Goal: Task Accomplishment & Management: Use online tool/utility

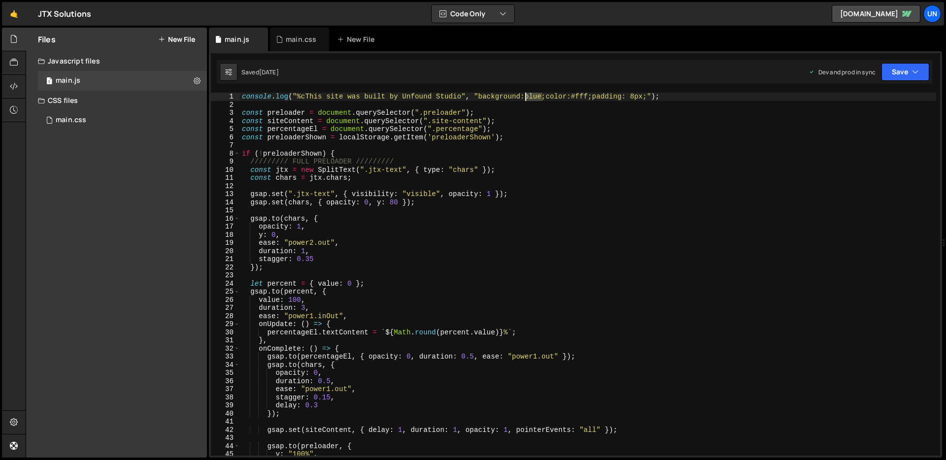
drag, startPoint x: 543, startPoint y: 99, endPoint x: 526, endPoint y: 100, distance: 17.3
click at [526, 100] on div "console . log ( "%cThis site was built by Unfound Studio" , "background:blue;co…" at bounding box center [588, 282] width 696 height 379
click at [688, 97] on div "console . log ( "%cThis site was built by Unfound Studio" , "background:#000;co…" at bounding box center [588, 282] width 696 height 379
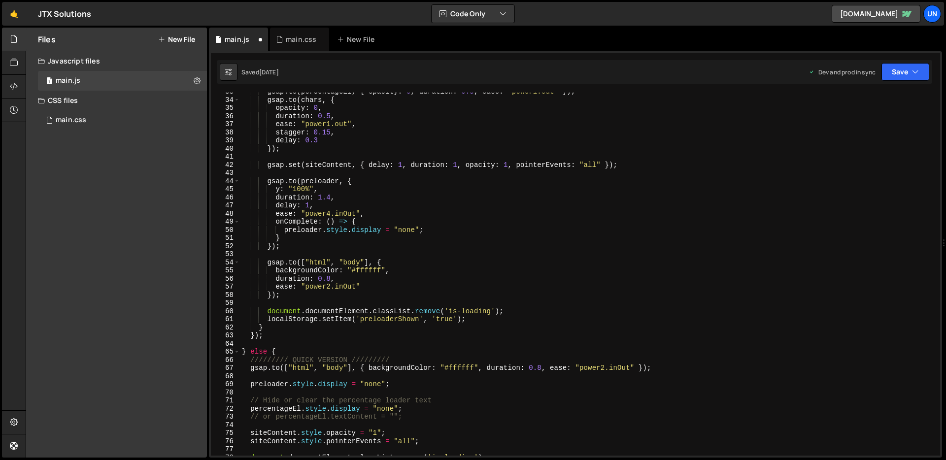
scroll to position [266, 0]
type textarea "console.log("%cThis site was built by Unfound Studio", "background:#000;color:#…"
click at [91, 122] on div "main.css 0" at bounding box center [122, 120] width 169 height 20
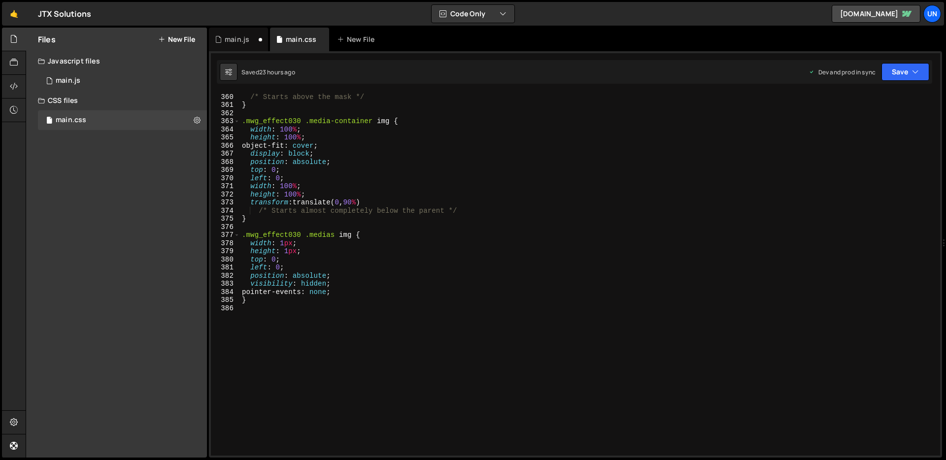
scroll to position [2917, 0]
type textarea "}"
click at [278, 298] on div "transform : translate( 0 , -100 % ) ; /* Starts above the mask */ } .mwg_effect…" at bounding box center [588, 274] width 696 height 379
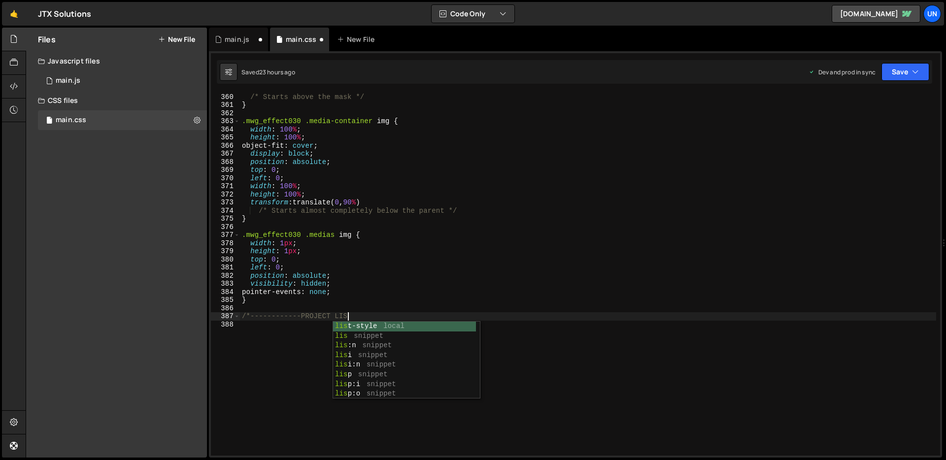
scroll to position [0, 7]
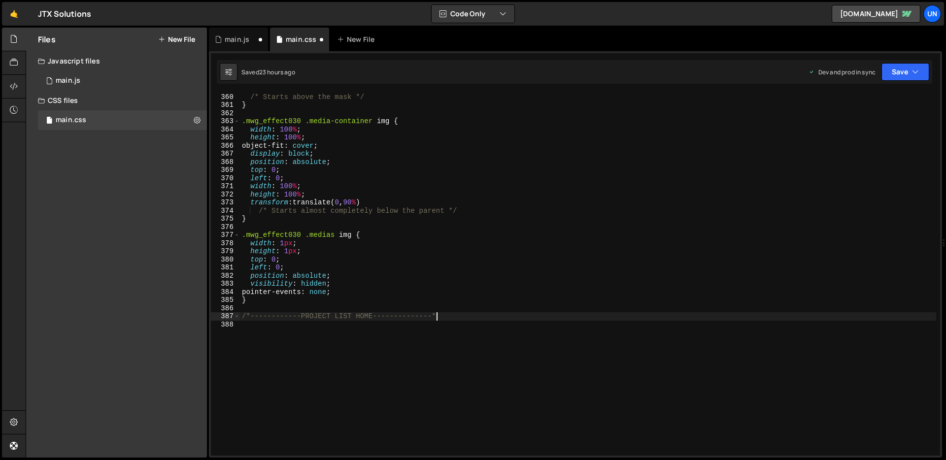
type textarea "/*------------PROJECT LIST HOME--------------*/"
paste textarea "}"
type textarea "}"
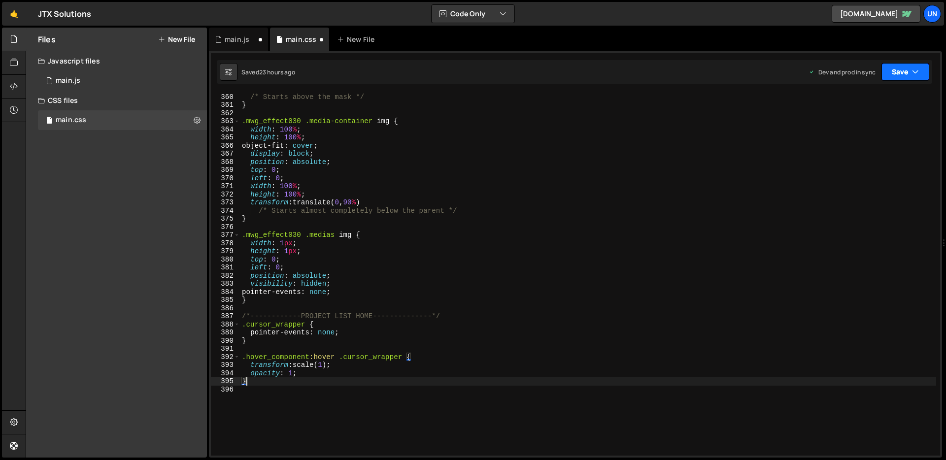
click at [895, 73] on button "Save" at bounding box center [905, 72] width 48 height 18
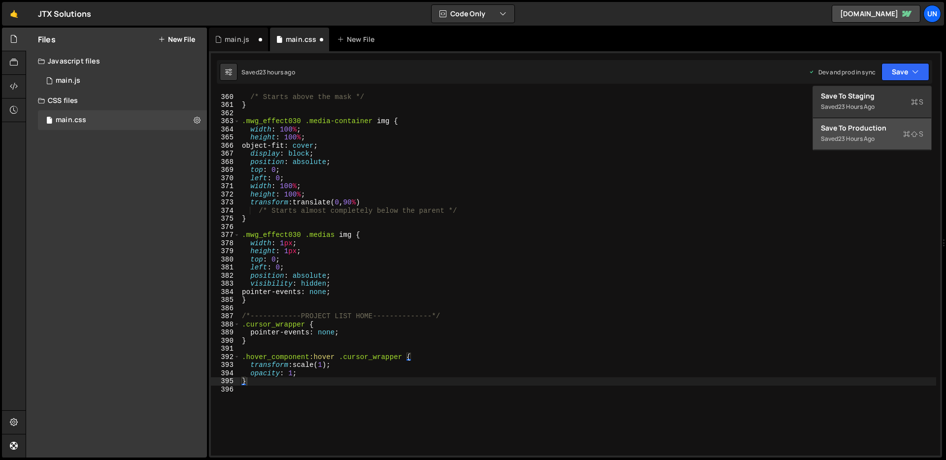
click at [868, 140] on div "23 hours ago" at bounding box center [856, 138] width 36 height 8
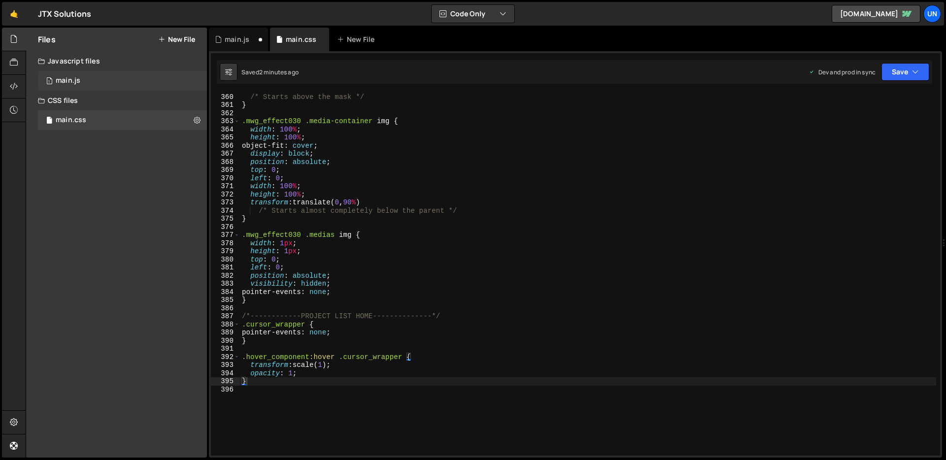
click at [99, 85] on div "1 main.js 0" at bounding box center [122, 81] width 169 height 20
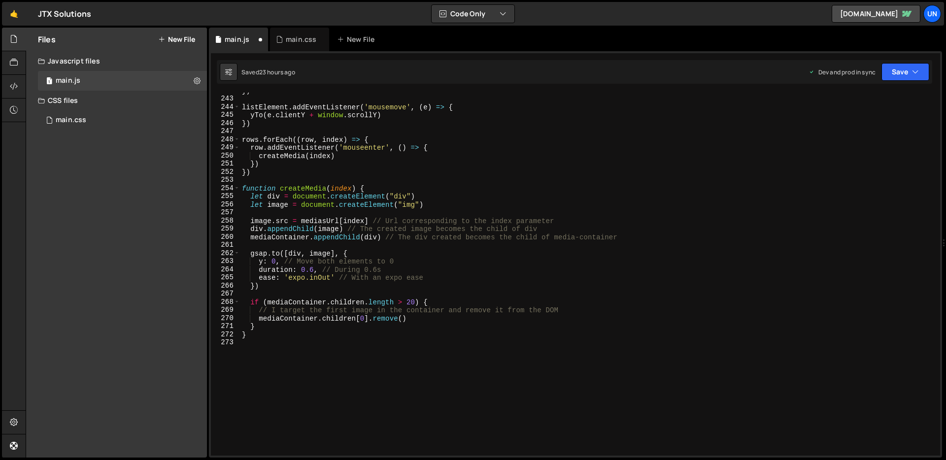
scroll to position [2033, 0]
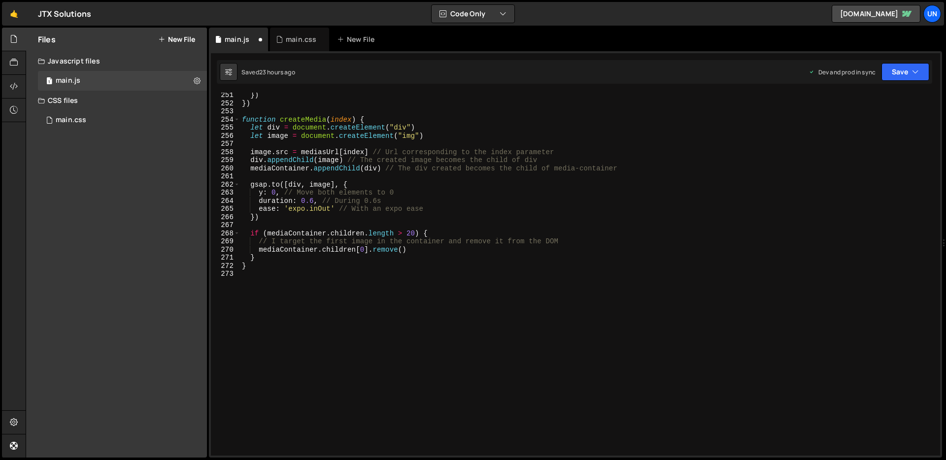
click at [292, 271] on div "}) }) function createMedia ( index ) { let div = document . createElement ( "di…" at bounding box center [588, 280] width 696 height 379
type textarea "/////////////////PROJECTS HOME///////////////////"
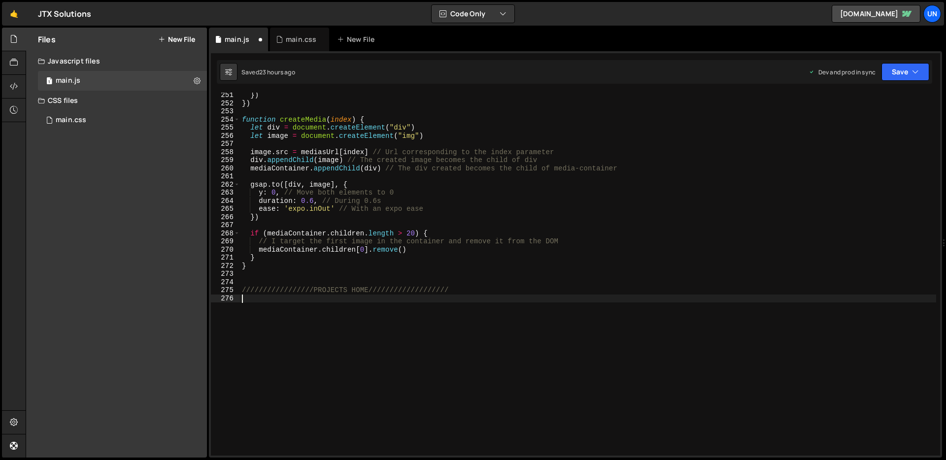
scroll to position [0, 0]
paste textarea "});"
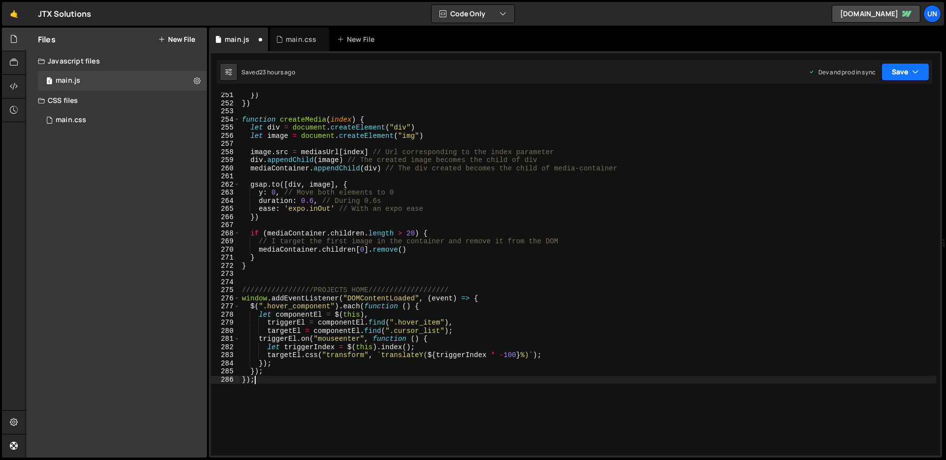
click at [886, 75] on button "Save" at bounding box center [905, 72] width 48 height 18
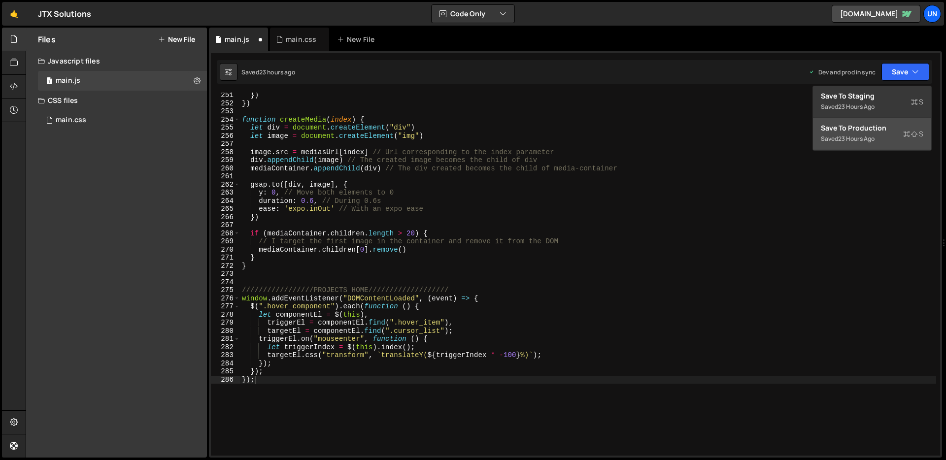
click at [858, 135] on div "23 hours ago" at bounding box center [856, 138] width 36 height 8
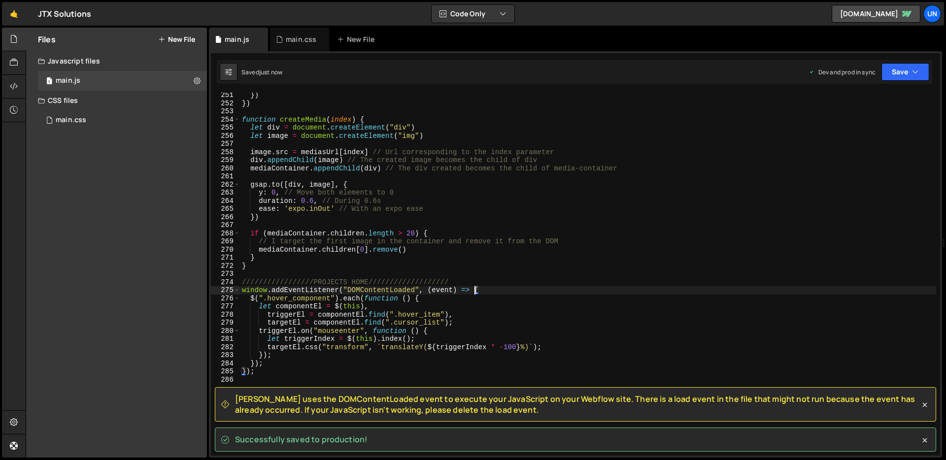
click at [476, 291] on div "}) }) function createMedia ( index ) { let div = document . createElement ( "di…" at bounding box center [588, 280] width 696 height 379
click at [484, 291] on div "}) }) function createMedia ( index ) { let div = document . createElement ( "di…" at bounding box center [588, 280] width 696 height 379
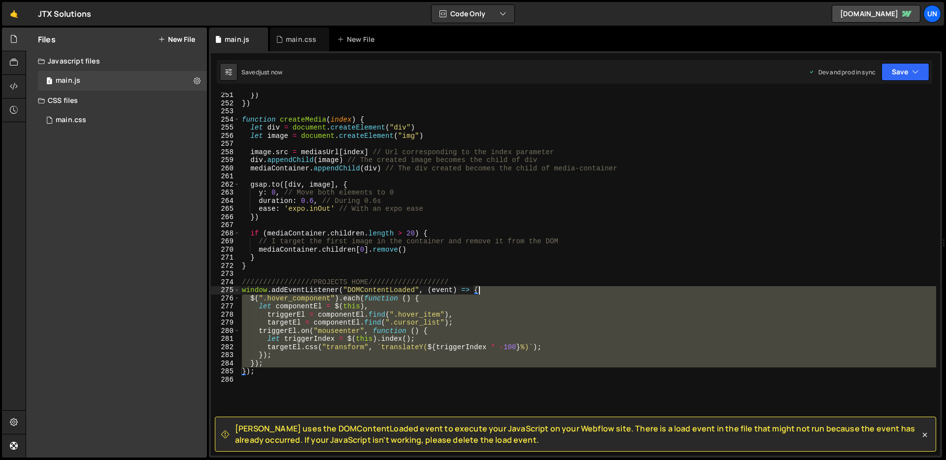
click at [484, 291] on div "}) }) function createMedia ( index ) { let div = document . createElement ( "di…" at bounding box center [588, 280] width 696 height 379
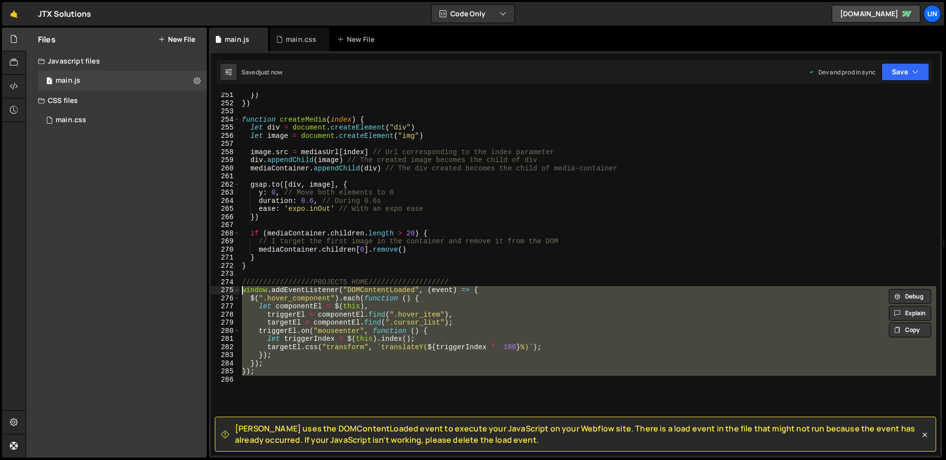
click at [481, 291] on div "}) }) function createMedia ( index ) { let div = document . createElement ( "di…" at bounding box center [588, 274] width 696 height 363
type textarea "window.addEventListener("DOMContentLoaded", (event) => {"
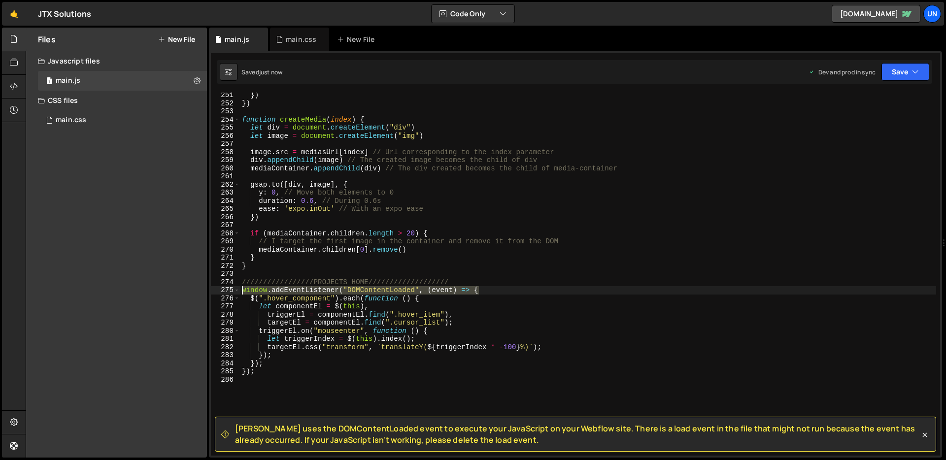
drag, startPoint x: 494, startPoint y: 289, endPoint x: 240, endPoint y: 289, distance: 254.1
click at [240, 289] on div "}) }) function createMedia ( index ) { let div = document . createElement ( "di…" at bounding box center [588, 280] width 696 height 379
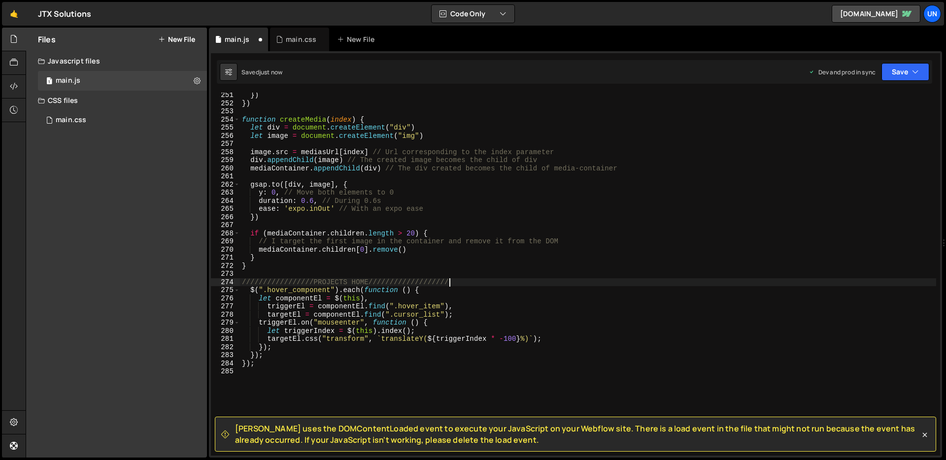
click at [261, 365] on div "}) }) function createMedia ( index ) { let div = document . createElement ( "di…" at bounding box center [588, 280] width 696 height 379
type textarea "}"
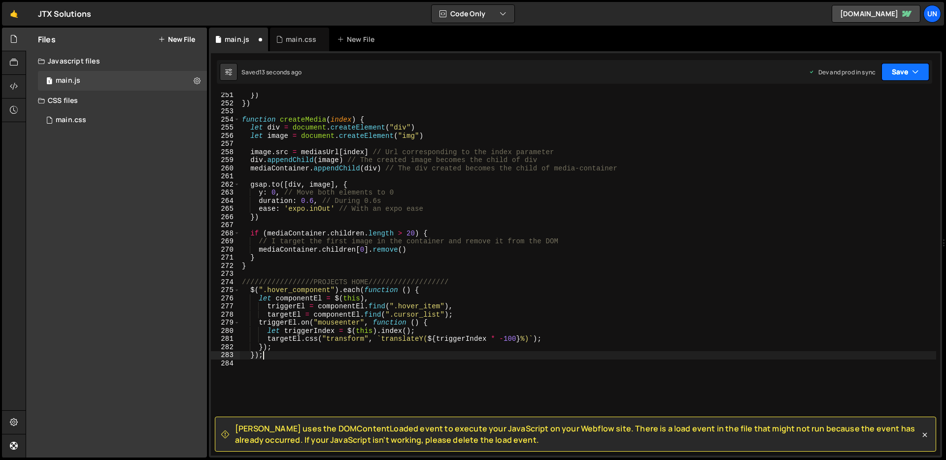
click at [899, 77] on button "Save" at bounding box center [905, 72] width 48 height 18
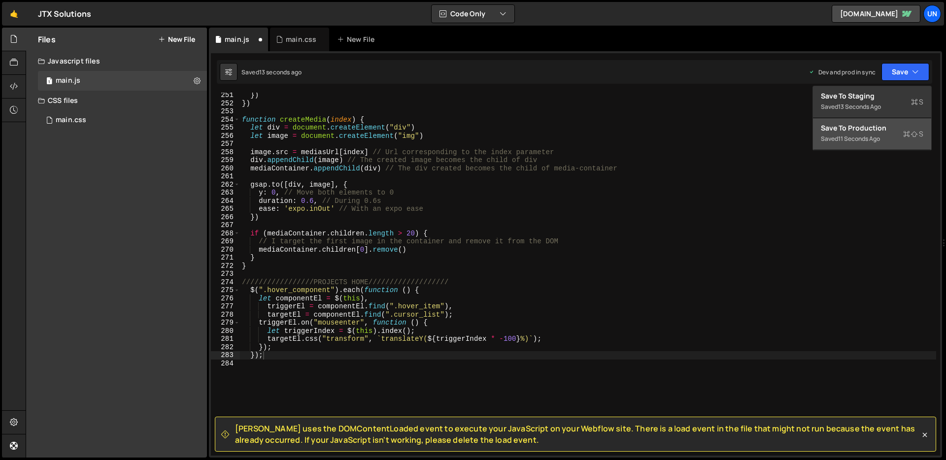
click at [868, 126] on div "Save to Production S" at bounding box center [872, 128] width 102 height 10
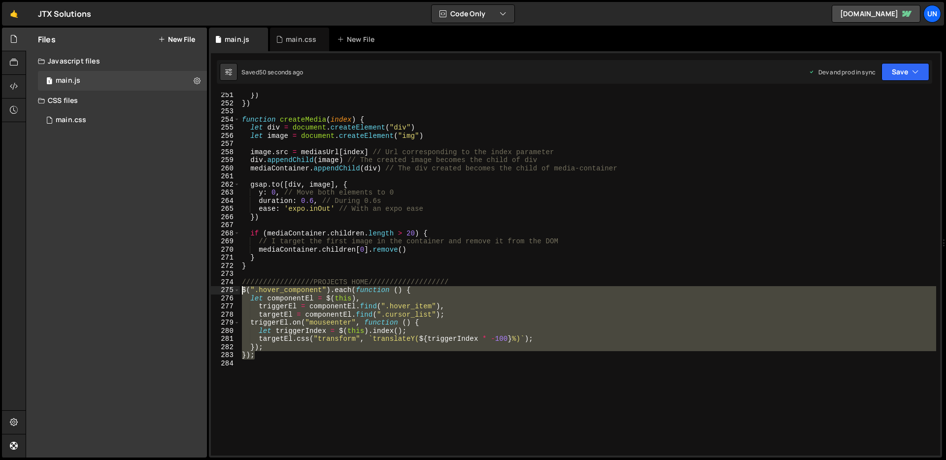
drag, startPoint x: 258, startPoint y: 357, endPoint x: 241, endPoint y: 293, distance: 66.2
click at [241, 293] on div "}) }) function createMedia ( index ) { let div = document . createElement ( "di…" at bounding box center [588, 280] width 696 height 379
type textarea "$(".hover_component").each(function () { let componentEl = $(this),"
paste textarea
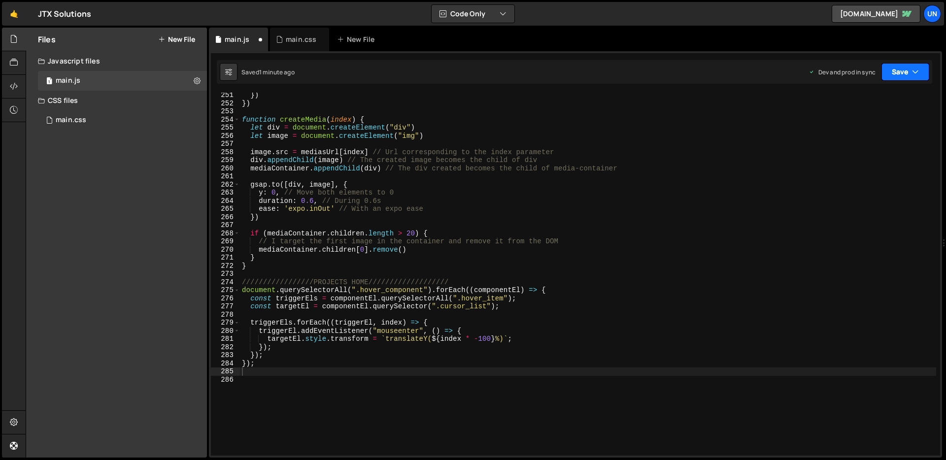
click at [921, 75] on button "Save" at bounding box center [905, 72] width 48 height 18
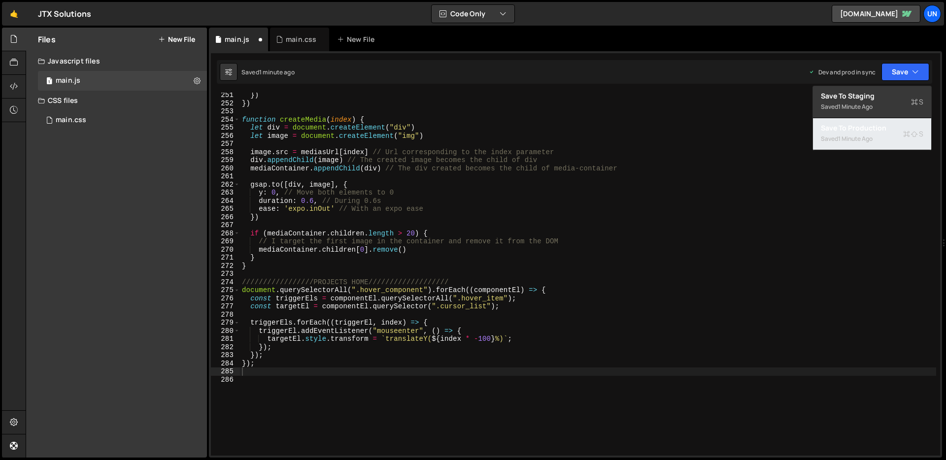
click at [864, 141] on div "1 minute ago" at bounding box center [855, 138] width 34 height 8
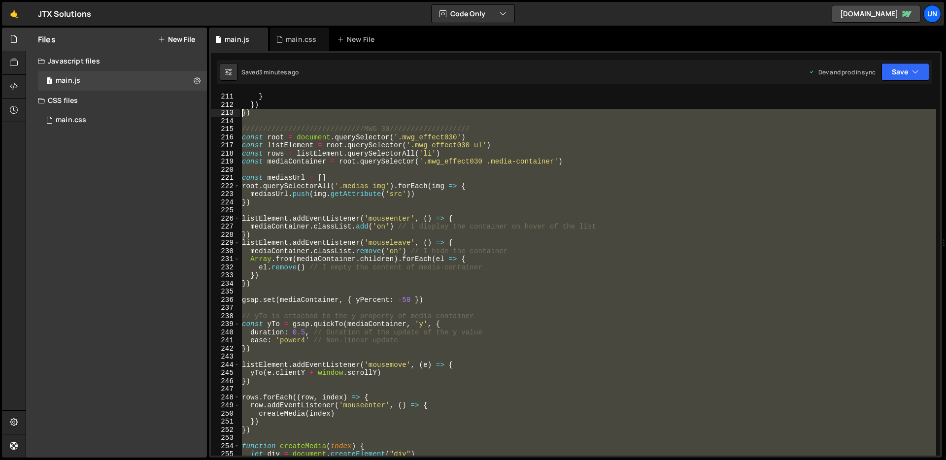
scroll to position [1707, 0]
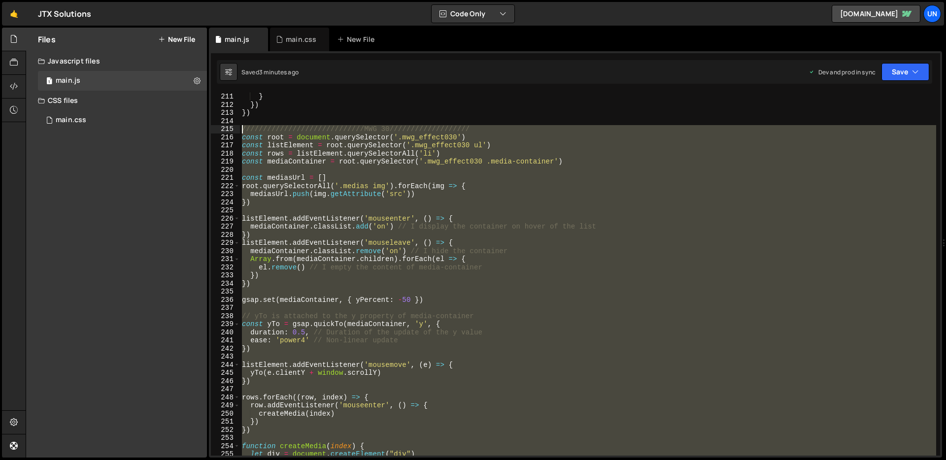
drag, startPoint x: 254, startPoint y: 402, endPoint x: 225, endPoint y: 130, distance: 274.4
click at [225, 130] on div "} 211 212 213 214 215 216 217 218 219 220 221 222 223 224 225 226 227 228 229 2…" at bounding box center [575, 274] width 729 height 363
type textarea "/////////////////////////////MWG 30/////////////////// const root = document.qu…"
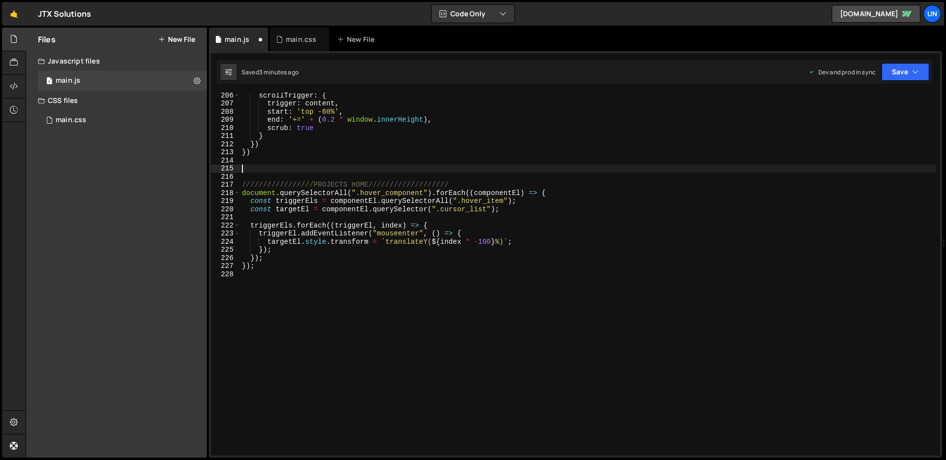
scroll to position [1659, 0]
click at [917, 78] on button "Save" at bounding box center [905, 72] width 48 height 18
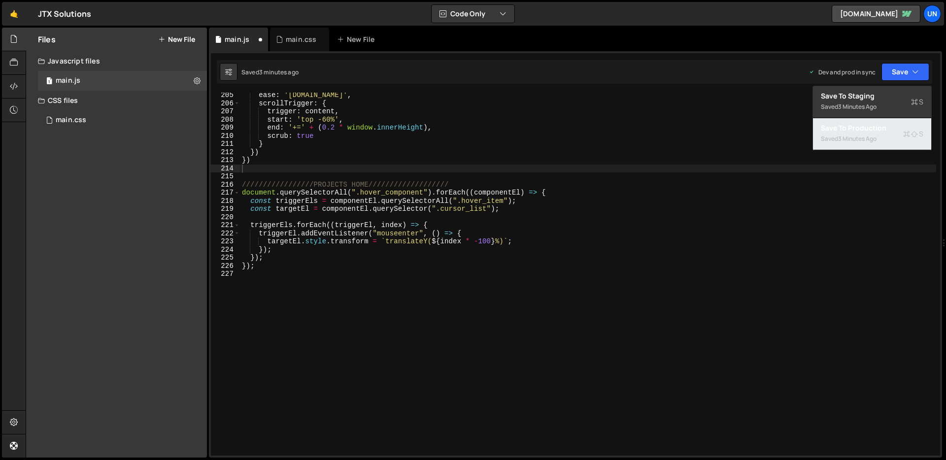
click at [864, 135] on div "3 minutes ago" at bounding box center [857, 138] width 38 height 8
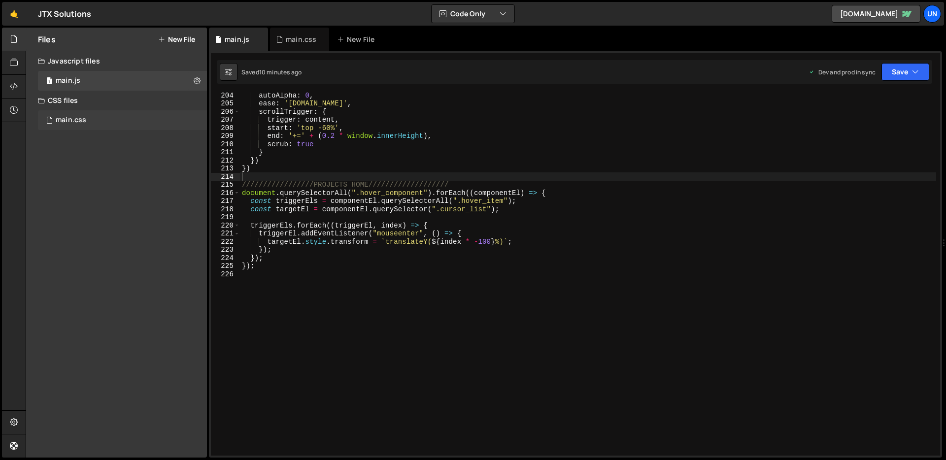
click at [95, 126] on div "main.css 0" at bounding box center [122, 120] width 169 height 20
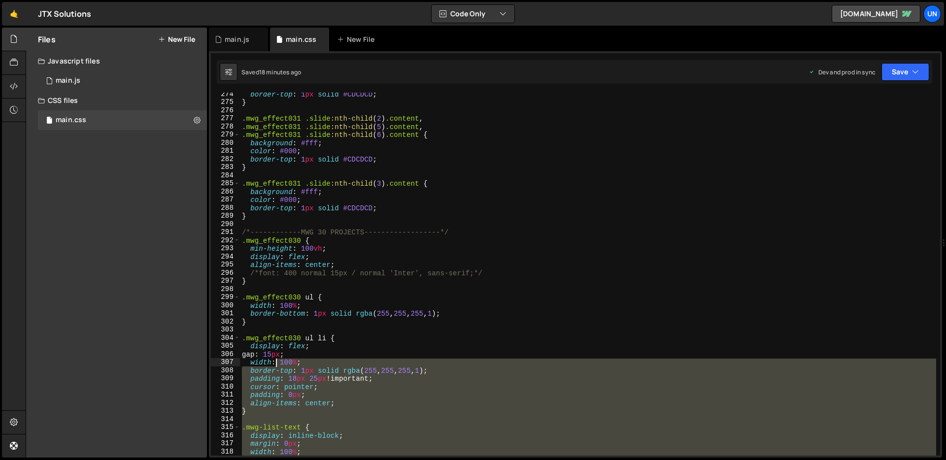
scroll to position [2221, 0]
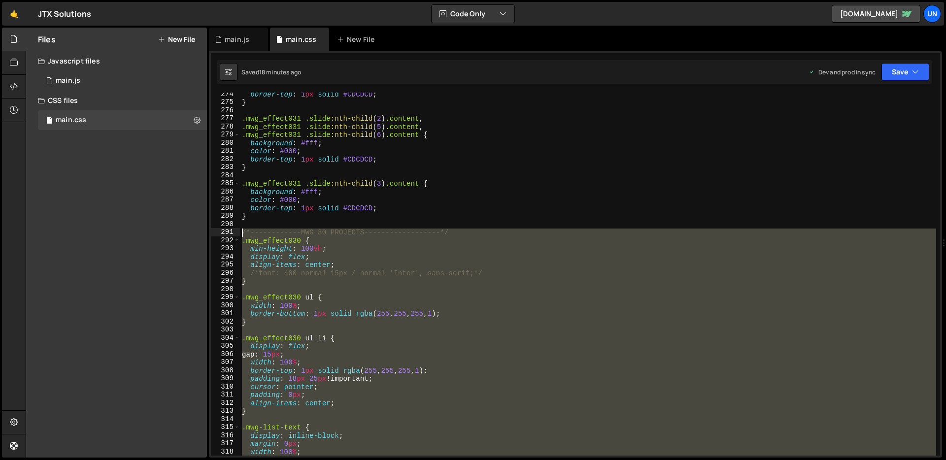
drag, startPoint x: 256, startPoint y: 388, endPoint x: 240, endPoint y: 235, distance: 153.9
click at [240, 235] on div "border-top : 1 px solid #CDCDCD ; } .mwg_effect031 .slide :nth-child ( 2 ) .con…" at bounding box center [588, 279] width 696 height 379
type textarea "/*------------MWG 30 PROJECTS------------------*/ .mwg_effect030 {"
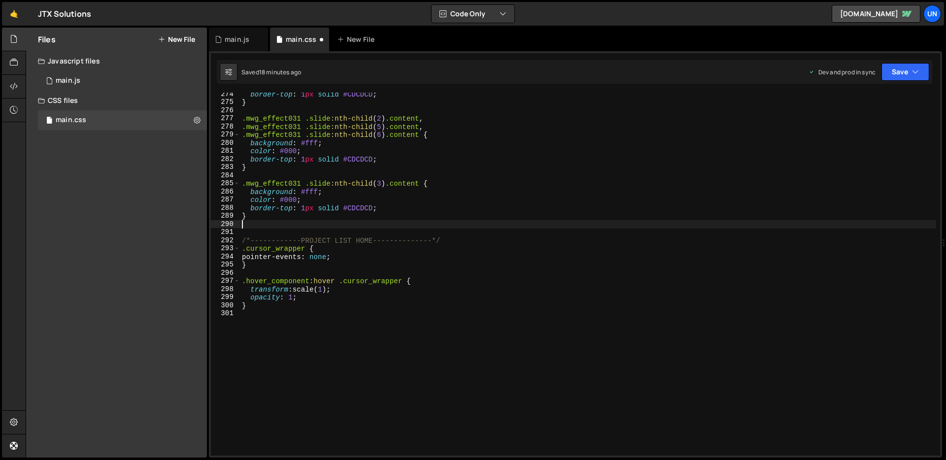
type textarea "}"
click at [92, 79] on div "1 main.js 0" at bounding box center [122, 81] width 169 height 20
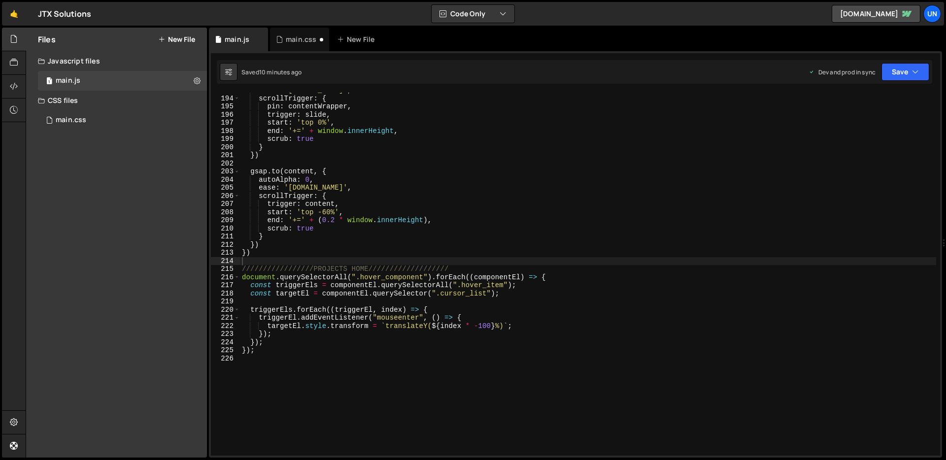
scroll to position [1566, 0]
click at [89, 124] on div "main.css 0" at bounding box center [122, 120] width 169 height 20
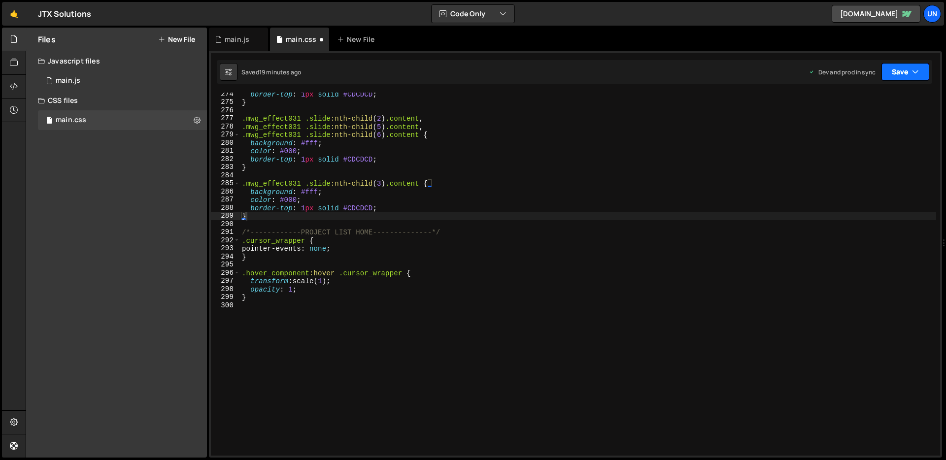
click at [918, 75] on icon "button" at bounding box center [915, 72] width 7 height 10
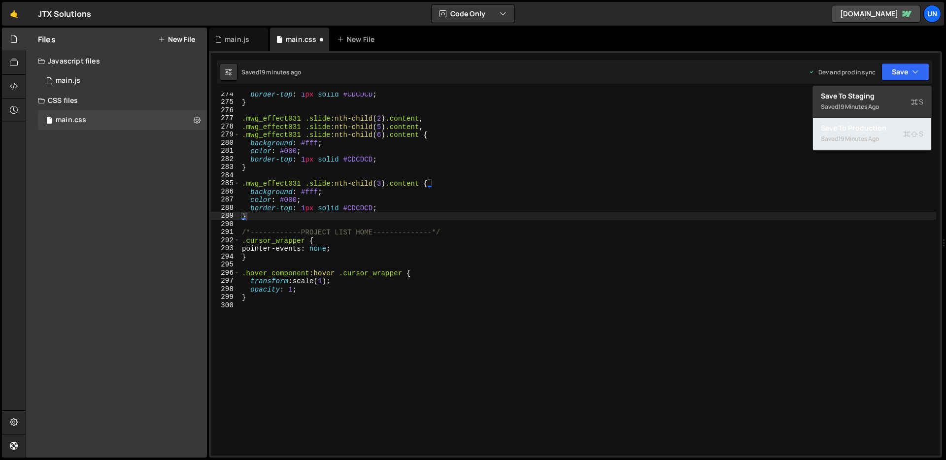
click at [872, 139] on div "19 minutes ago" at bounding box center [858, 138] width 41 height 8
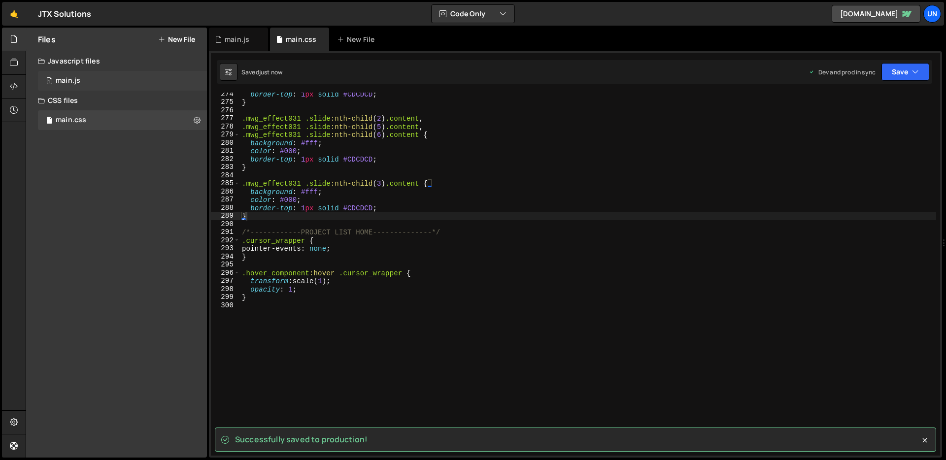
click at [94, 86] on div "1 main.js 0" at bounding box center [122, 81] width 169 height 20
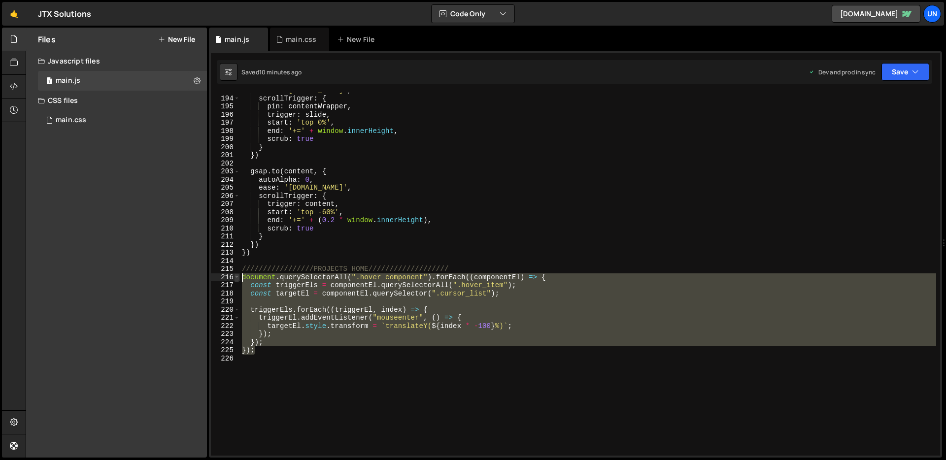
drag, startPoint x: 260, startPoint y: 349, endPoint x: 237, endPoint y: 278, distance: 74.6
click at [237, 278] on div "}); 193 194 195 196 197 198 199 200 201 202 203 204 205 206 207 208 209 210 211…" at bounding box center [575, 274] width 729 height 363
type textarea "document.querySelectorAll(".hover_component").forEach((componentEl) => { const …"
paste textarea
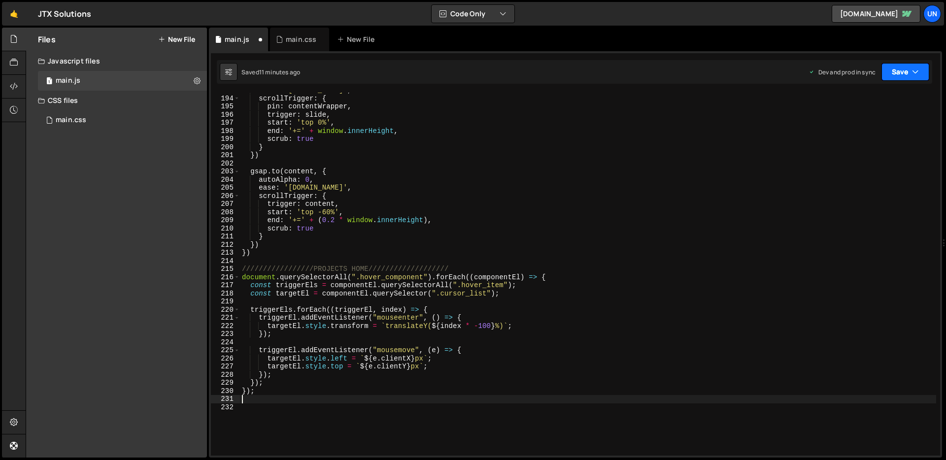
click at [916, 77] on button "Save" at bounding box center [905, 72] width 48 height 18
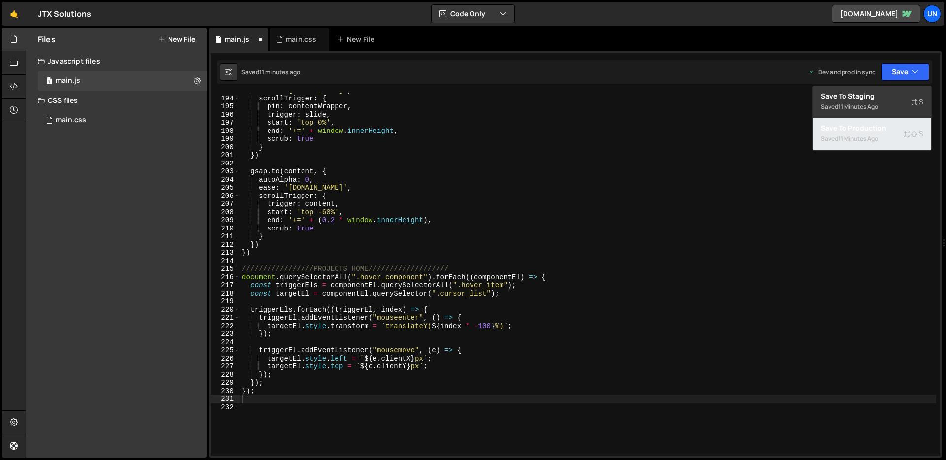
click at [856, 133] on div "Saved 11 minutes ago" at bounding box center [872, 139] width 102 height 12
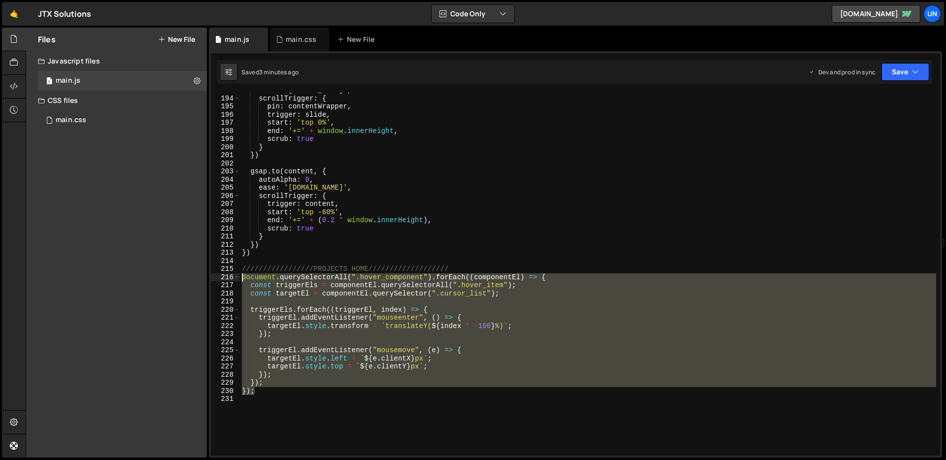
drag, startPoint x: 261, startPoint y: 395, endPoint x: 236, endPoint y: 281, distance: 116.4
click at [236, 281] on div "}); 193 194 195 196 197 198 199 200 201 202 203 204 205 206 207 208 209 210 211…" at bounding box center [575, 274] width 729 height 363
type textarea "document.querySelectorAll(".hover_component").forEach((componentEl) => { const …"
paste textarea
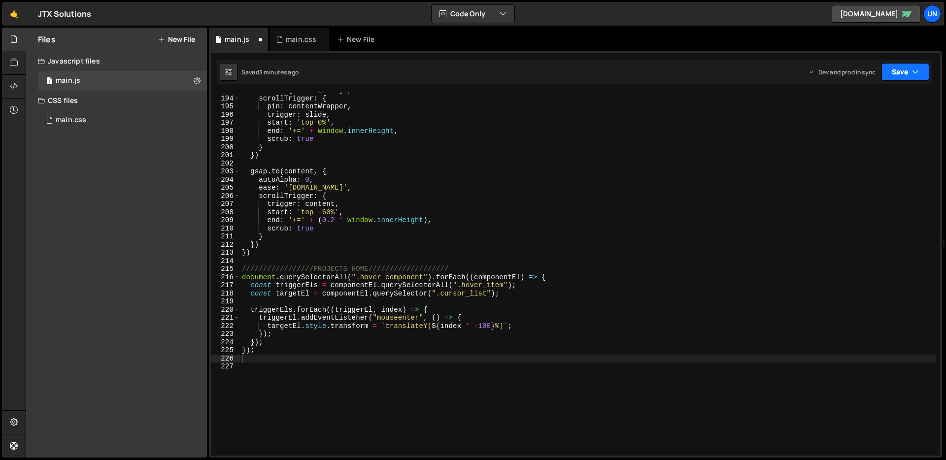
click at [896, 76] on button "Save" at bounding box center [905, 72] width 48 height 18
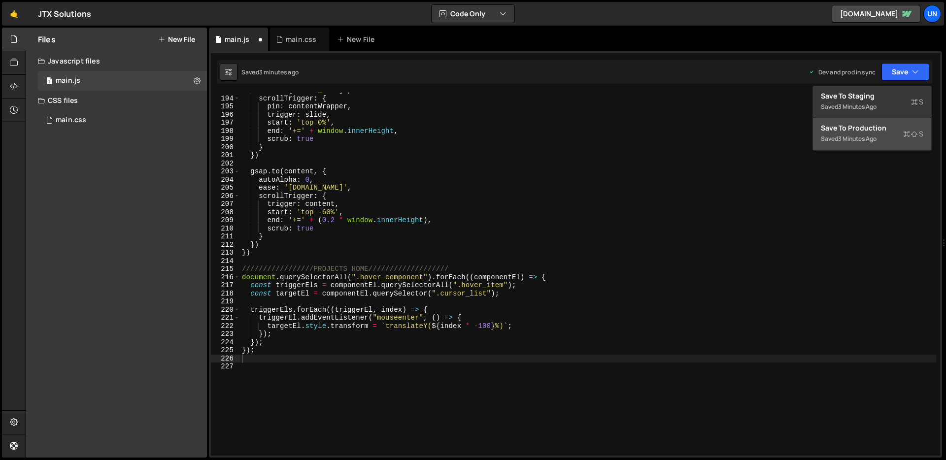
click at [867, 137] on div "3 minutes ago" at bounding box center [857, 138] width 38 height 8
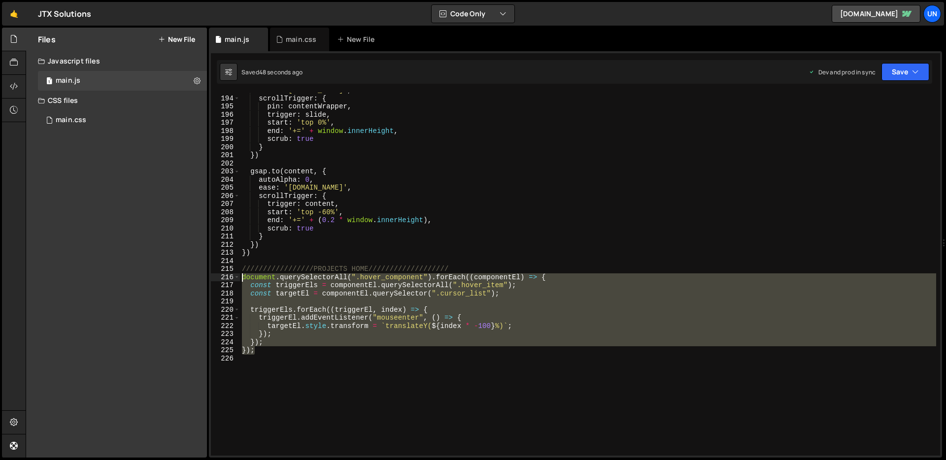
drag, startPoint x: 259, startPoint y: 351, endPoint x: 242, endPoint y: 280, distance: 73.0
click at [242, 280] on div "ease : 'power1.in' , scrollTrigger : { pin : contentWrapper , trigger : slide ,…" at bounding box center [588, 275] width 696 height 379
type textarea "document.querySelectorAll(".hover_component").forEach((componentEl) => { const …"
paste textarea
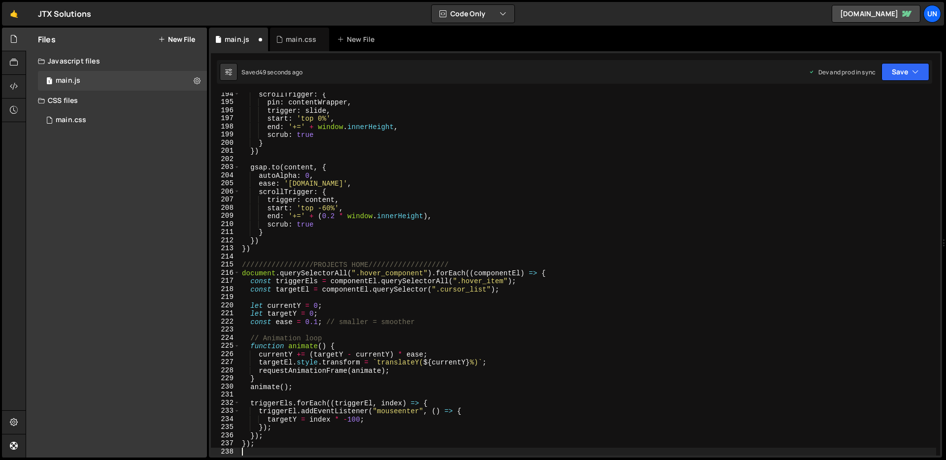
scroll to position [1571, 0]
click at [897, 75] on button "Save" at bounding box center [905, 72] width 48 height 18
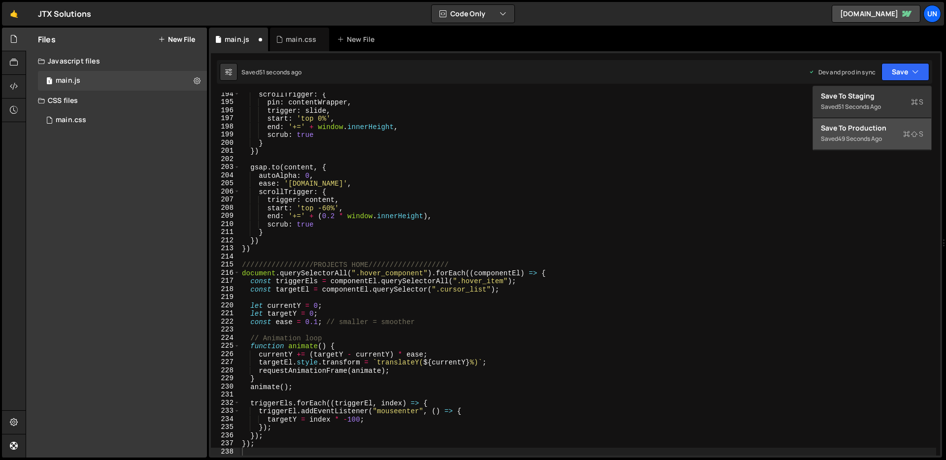
click at [865, 131] on div "Save to Production S" at bounding box center [872, 128] width 102 height 10
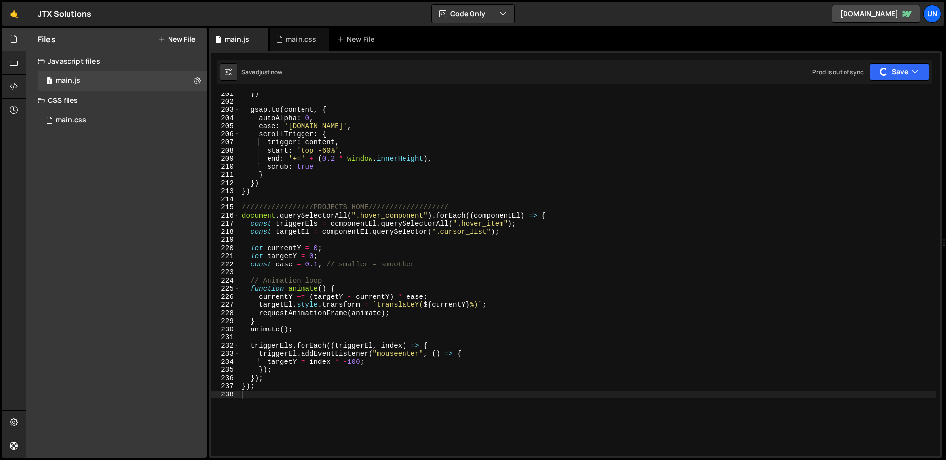
scroll to position [1639, 0]
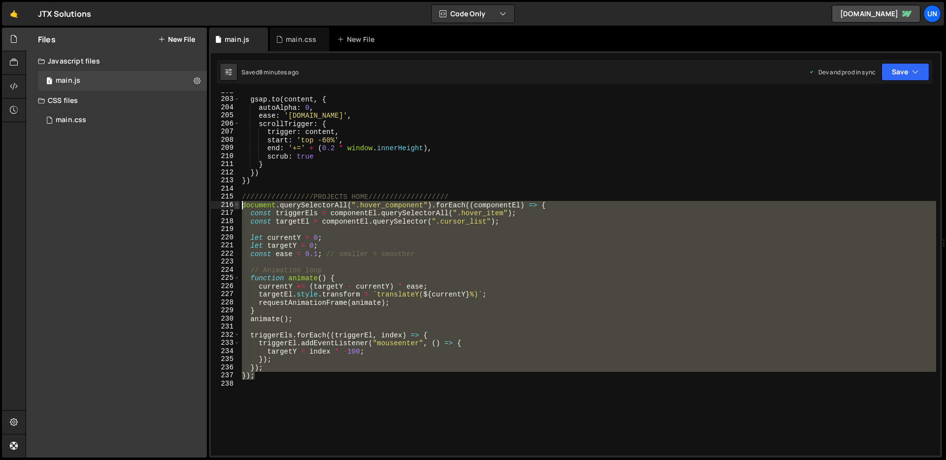
drag, startPoint x: 265, startPoint y: 375, endPoint x: 235, endPoint y: 207, distance: 171.1
click at [235, 207] on div "}); 202 203 204 205 206 207 208 209 210 211 212 213 214 215 216 217 218 219 220…" at bounding box center [575, 274] width 729 height 363
type textarea "document.querySelectorAll(".hover_component").forEach((componentEl) => { const …"
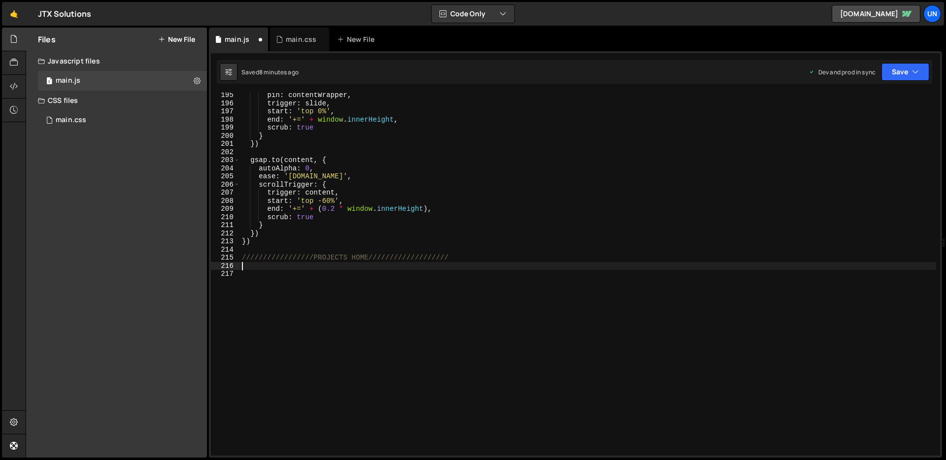
scroll to position [1578, 0]
click at [908, 73] on button "Save" at bounding box center [905, 72] width 48 height 18
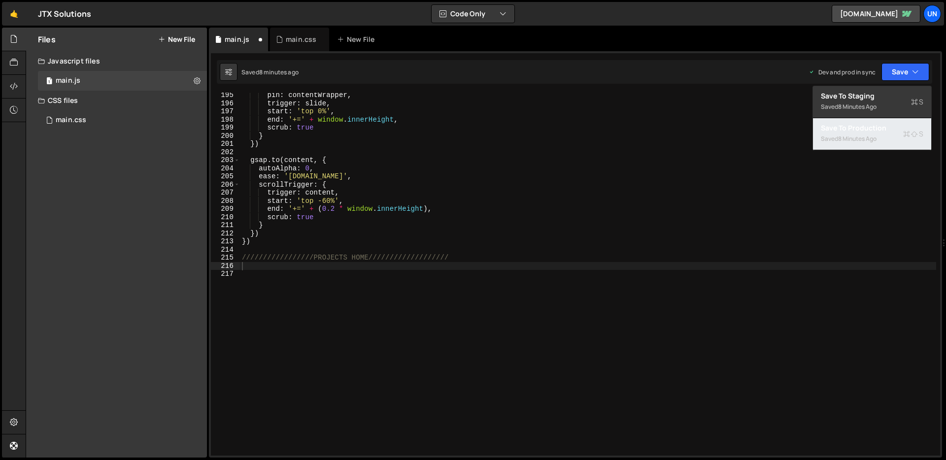
click at [868, 142] on div "8 minutes ago" at bounding box center [857, 138] width 38 height 8
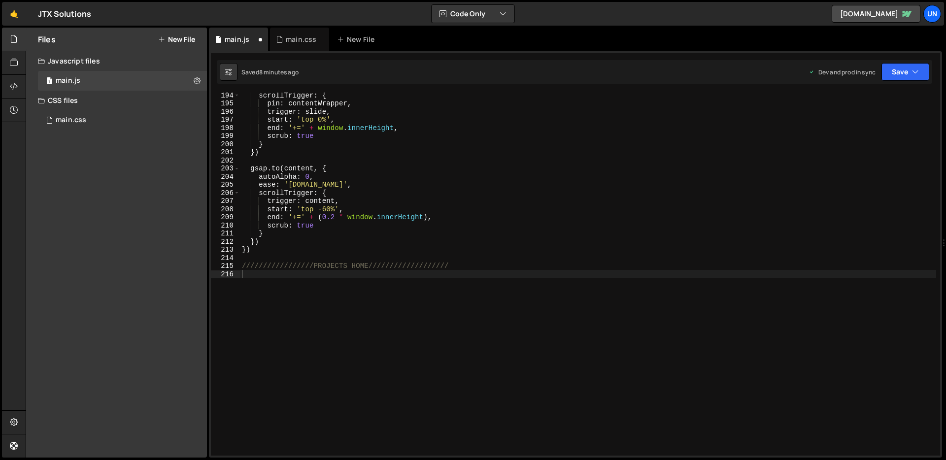
scroll to position [1570, 0]
click at [112, 126] on div "main.css 0" at bounding box center [122, 120] width 169 height 20
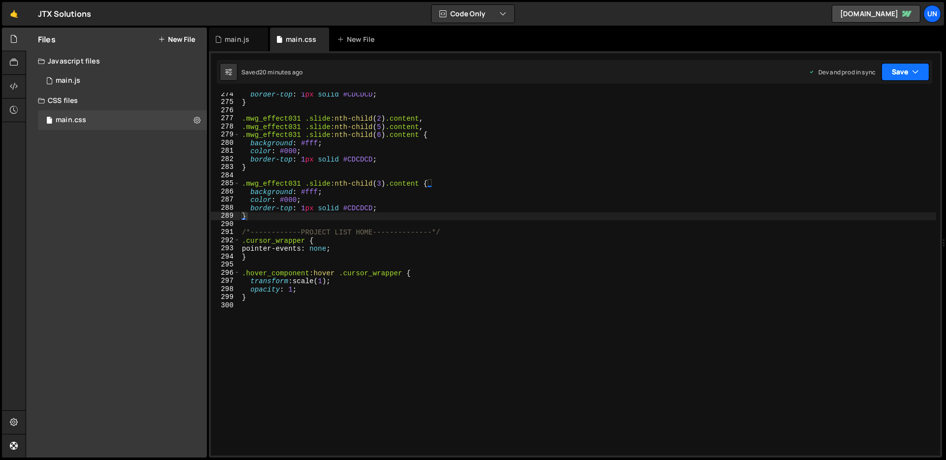
click at [911, 73] on button "Save" at bounding box center [905, 72] width 48 height 18
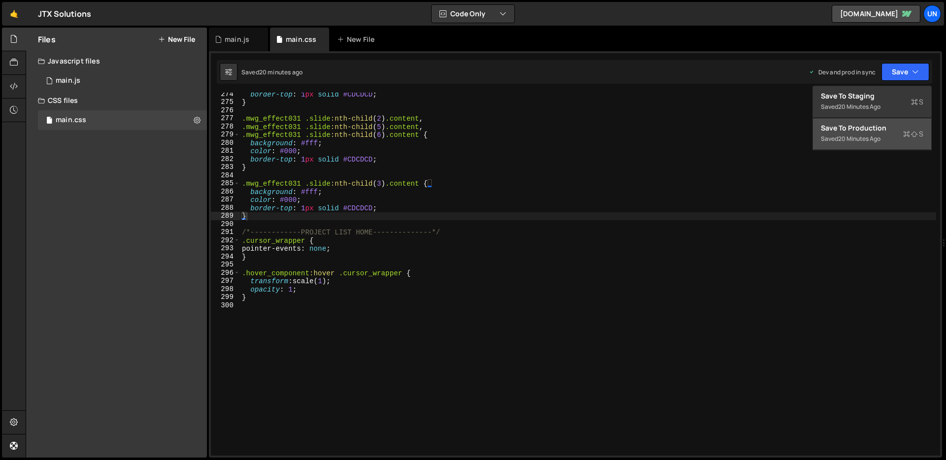
click at [880, 130] on div "Save to Production S" at bounding box center [872, 128] width 102 height 10
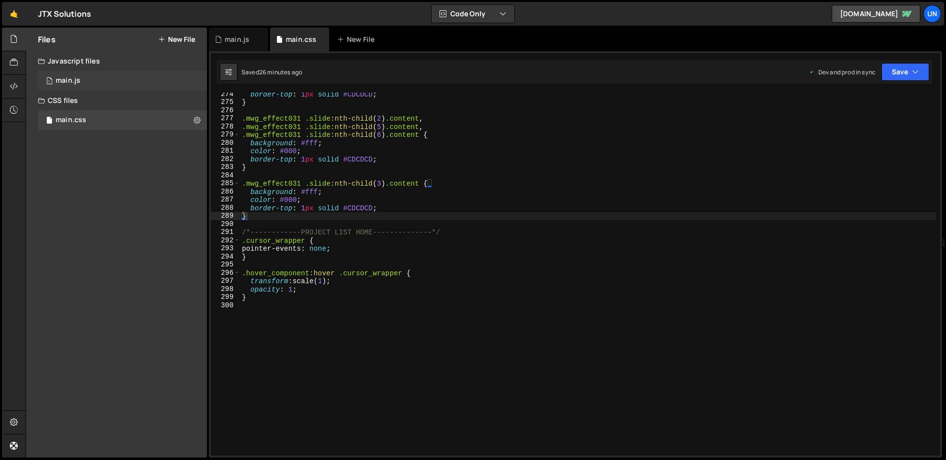
click at [87, 84] on div "1 main.js 0" at bounding box center [122, 81] width 169 height 20
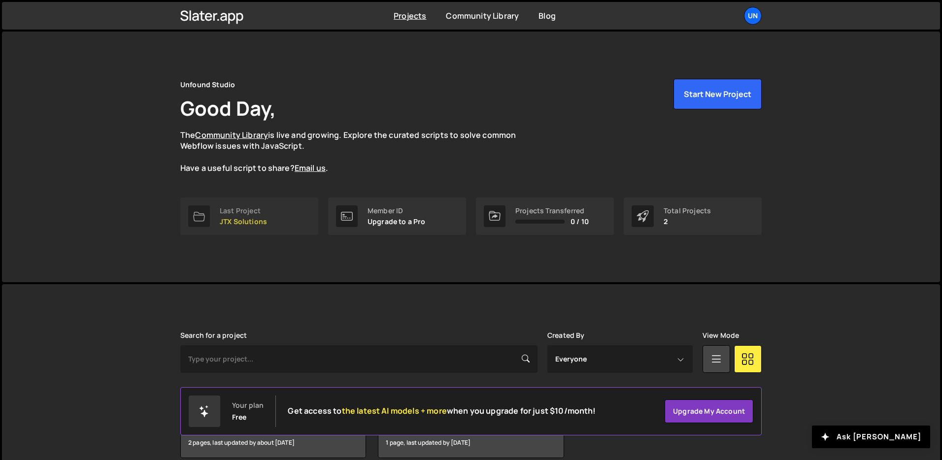
click at [254, 207] on div "Last Project" at bounding box center [243, 211] width 47 height 8
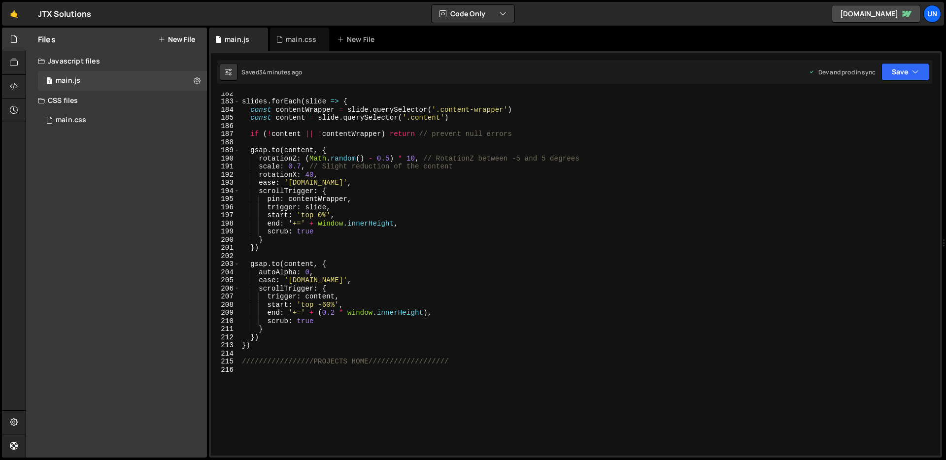
scroll to position [1570, 0]
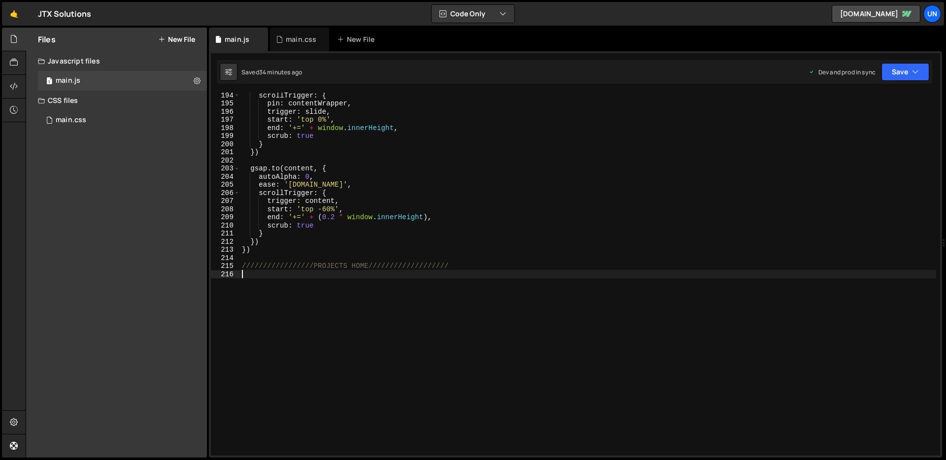
click at [307, 277] on div "scrollTrigger : { pin : contentWrapper , trigger : slide , start : 'top 0%' , e…" at bounding box center [588, 280] width 696 height 379
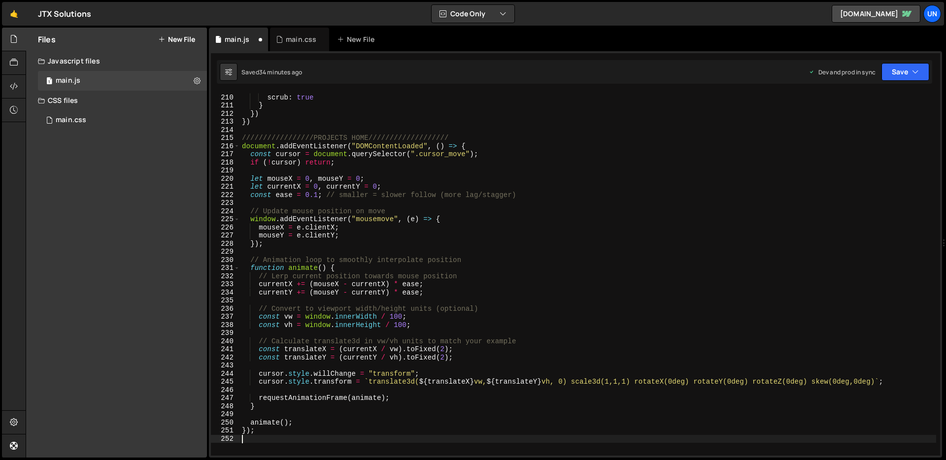
scroll to position [1698, 0]
click at [488, 147] on div "end : '+=' + ( 0.2 * window . innerHeight ) , scrub : true } }) }) ////////////…" at bounding box center [588, 274] width 696 height 379
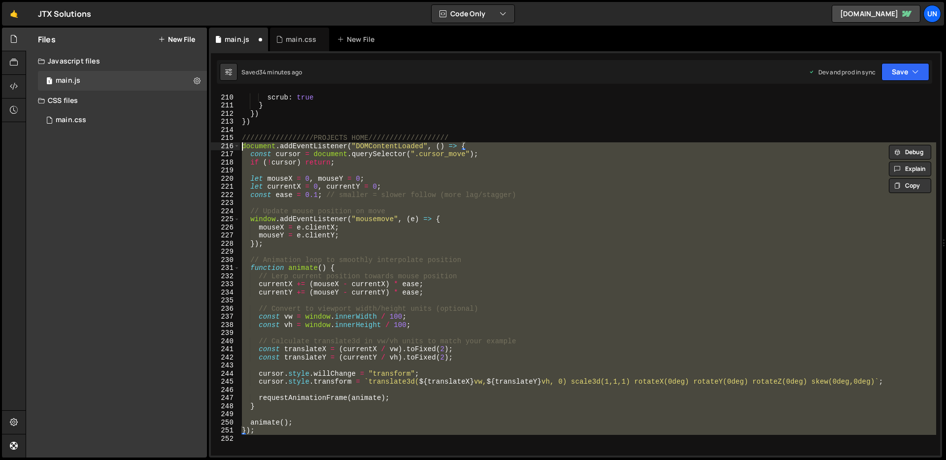
click at [488, 147] on div "end : '+=' + ( 0.2 * window . innerHeight ) , scrub : true } }) }) ////////////…" at bounding box center [588, 274] width 696 height 379
click at [451, 145] on div "end : '+=' + ( 0.2 * window . innerHeight ) , scrub : true } }) }) ////////////…" at bounding box center [588, 274] width 696 height 363
type textarea "document.addEventListener("DOMContentLoaded", () => {"
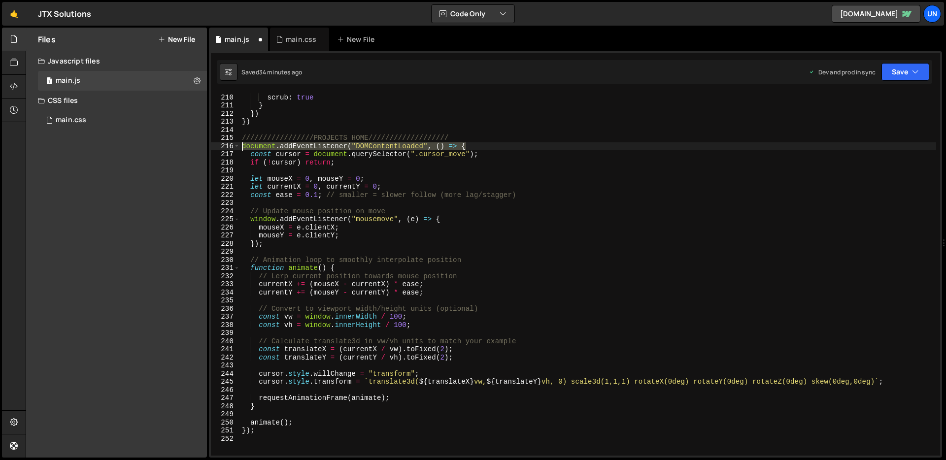
drag, startPoint x: 474, startPoint y: 145, endPoint x: 243, endPoint y: 146, distance: 231.0
click at [243, 146] on div "end : '+=' + ( 0.2 * window . innerHeight ) , scrub : true } }) }) ////////////…" at bounding box center [588, 274] width 696 height 379
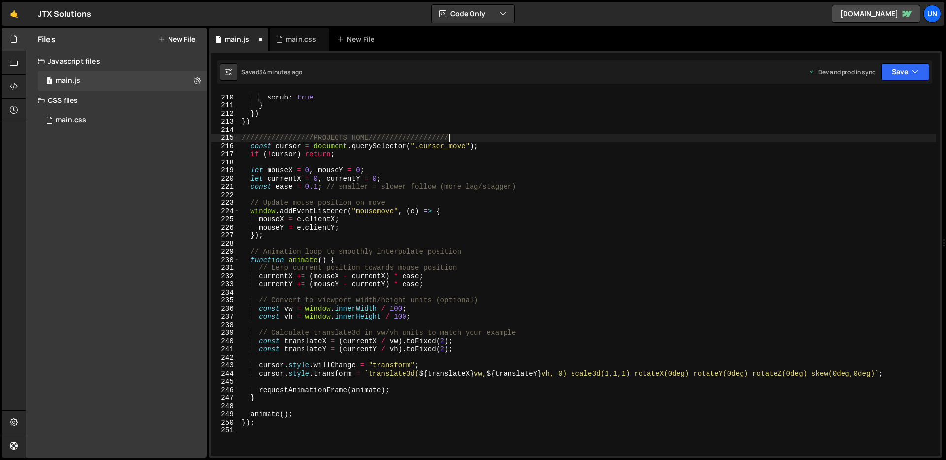
click at [268, 426] on div "end : '+=' + ( 0.2 * window . innerHeight ) , scrub : true } }) }) ////////////…" at bounding box center [588, 274] width 696 height 379
type textarea "}"
click at [914, 73] on icon "button" at bounding box center [915, 72] width 7 height 10
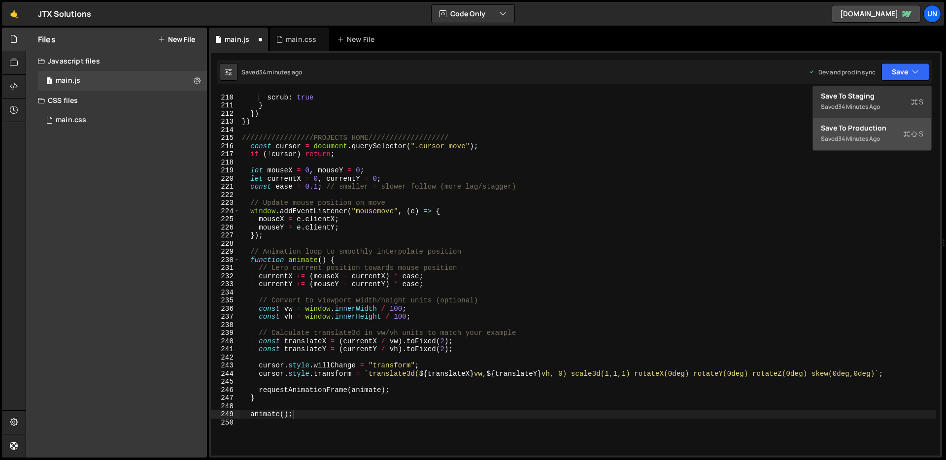
click at [875, 139] on div "34 minutes ago" at bounding box center [859, 138] width 42 height 8
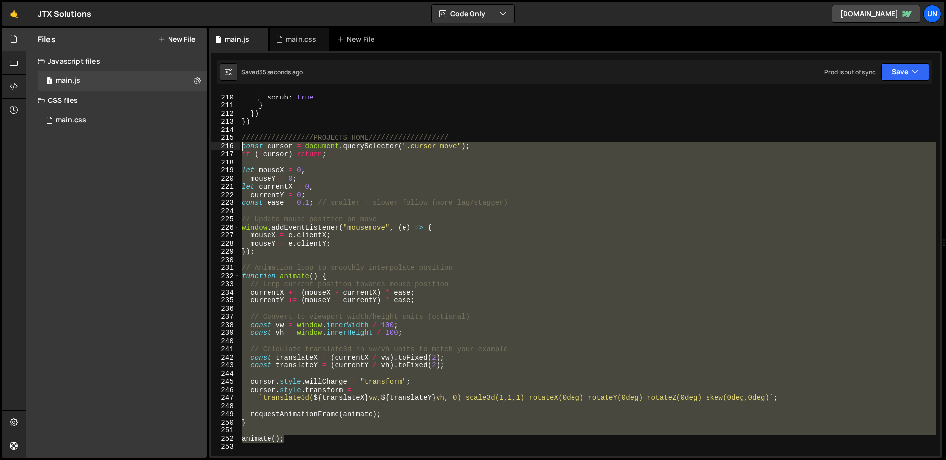
drag, startPoint x: 290, startPoint y: 441, endPoint x: 230, endPoint y: 147, distance: 300.1
click at [230, 147] on div "animate(); 209 210 211 212 213 214 215 216 217 218 219 220 221 222 223 224 225 …" at bounding box center [575, 274] width 729 height 363
type textarea "const cursor = document.querySelector(".cursor_move"); if (!cursor) return;"
paste textarea
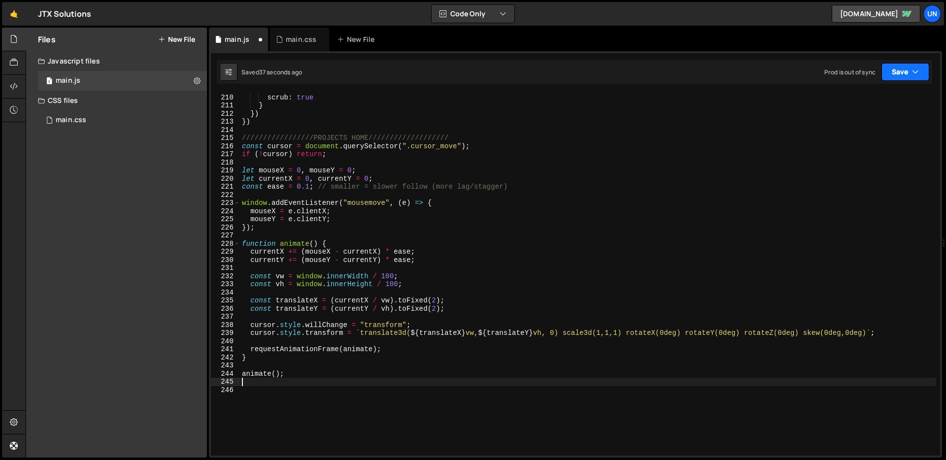
click at [907, 72] on button "Save" at bounding box center [905, 72] width 48 height 18
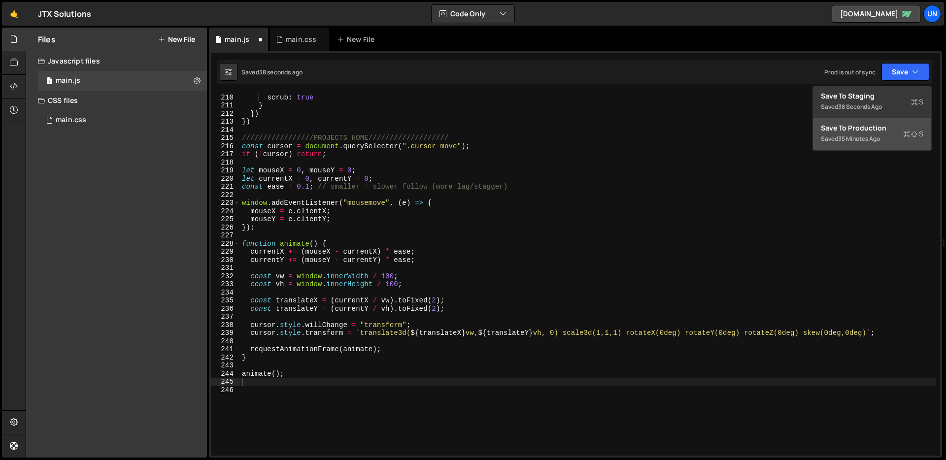
click at [879, 134] on div "Saved 35 minutes ago" at bounding box center [872, 139] width 102 height 12
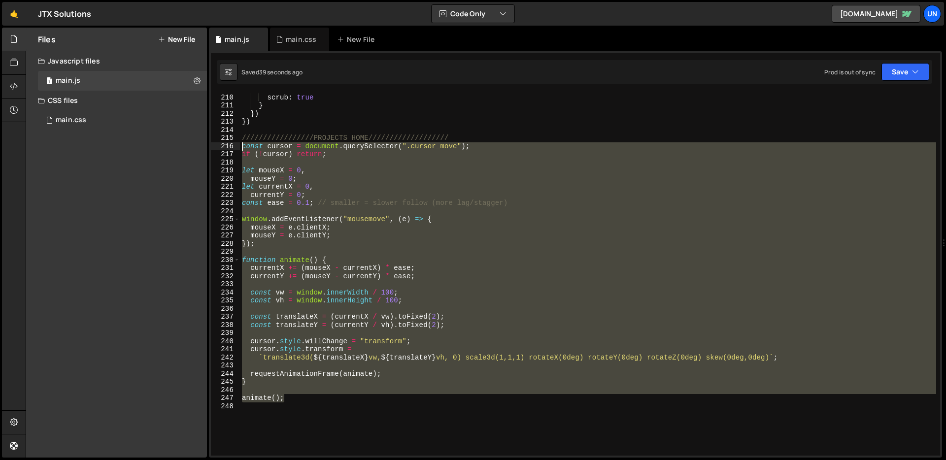
drag, startPoint x: 290, startPoint y: 398, endPoint x: 224, endPoint y: 149, distance: 257.7
click at [224, 149] on div "animate(); 209 210 211 212 213 214 215 216 217 218 219 220 221 222 223 224 225 …" at bounding box center [575, 274] width 729 height 363
paste textarea "animate()"
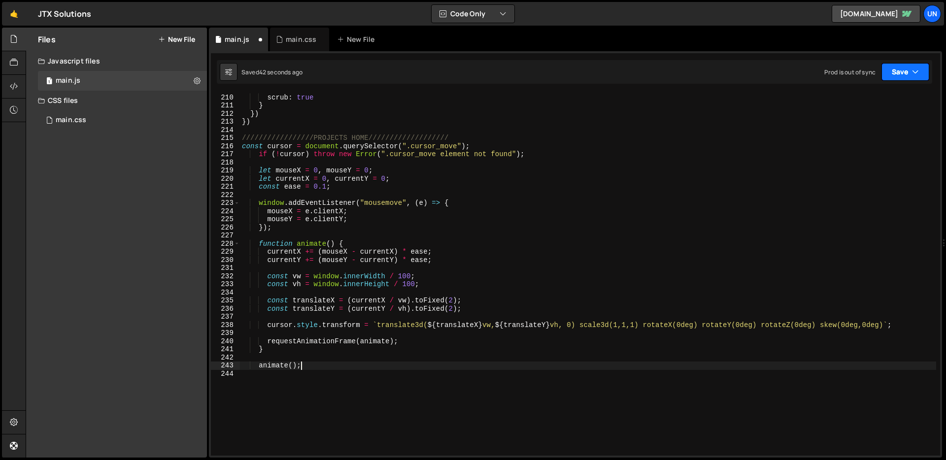
click at [899, 76] on button "Save" at bounding box center [905, 72] width 48 height 18
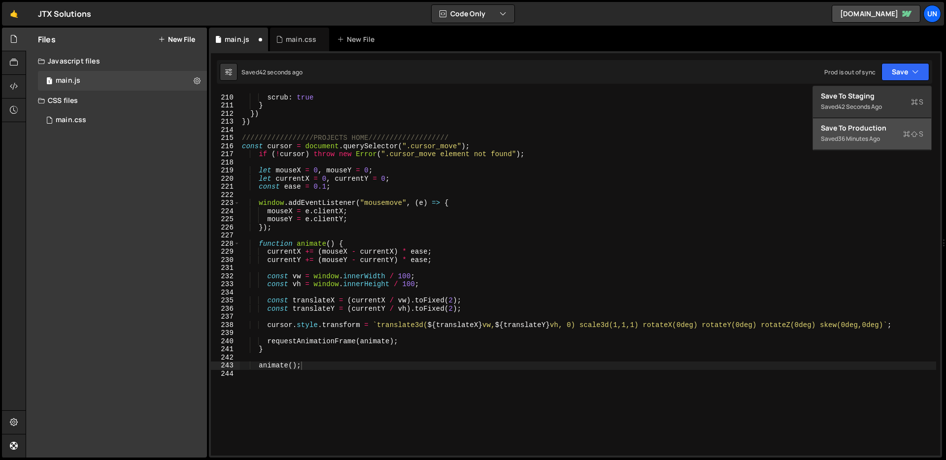
click at [873, 125] on div "Save to Production S" at bounding box center [872, 128] width 102 height 10
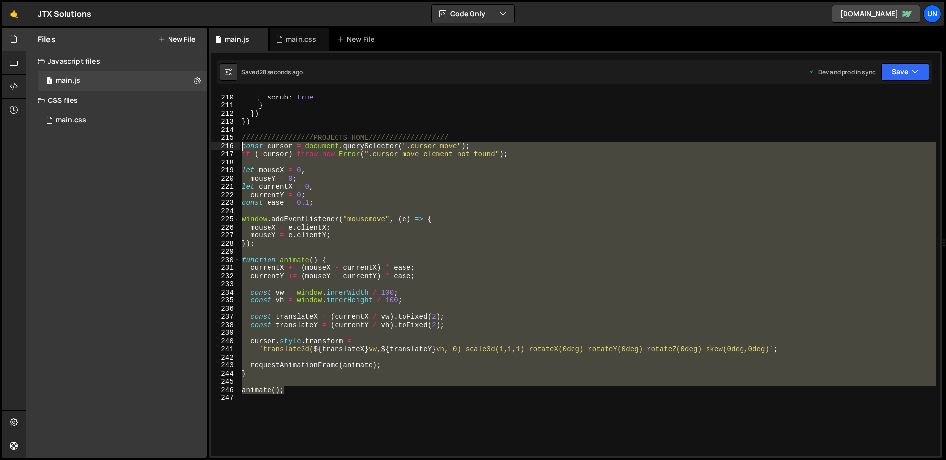
drag, startPoint x: 289, startPoint y: 389, endPoint x: 239, endPoint y: 148, distance: 245.5
click at [239, 148] on div "animate(); 209 210 211 212 213 214 215 216 217 218 219 220 221 222 223 224 225 …" at bounding box center [575, 274] width 729 height 363
type textarea "const cursor = document.querySelector(".cursor_move"); if (!cursor) throw new E…"
click at [104, 115] on div "main.css 0" at bounding box center [122, 120] width 169 height 20
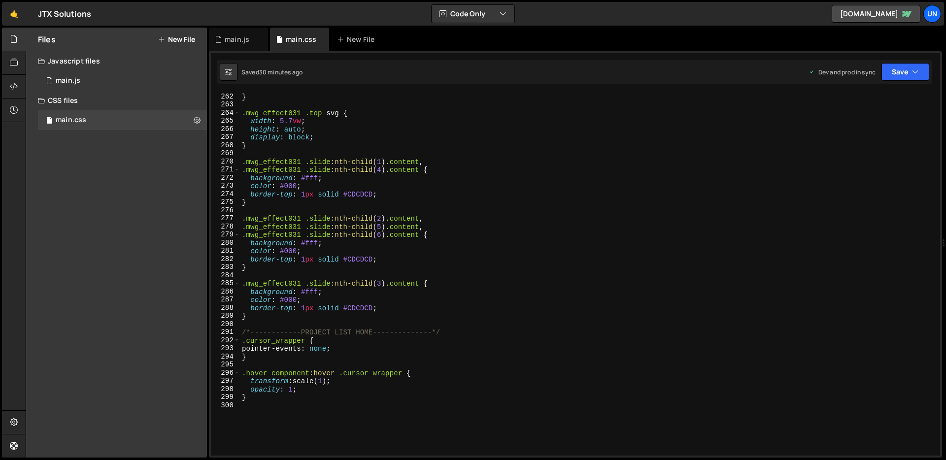
scroll to position [2252, 0]
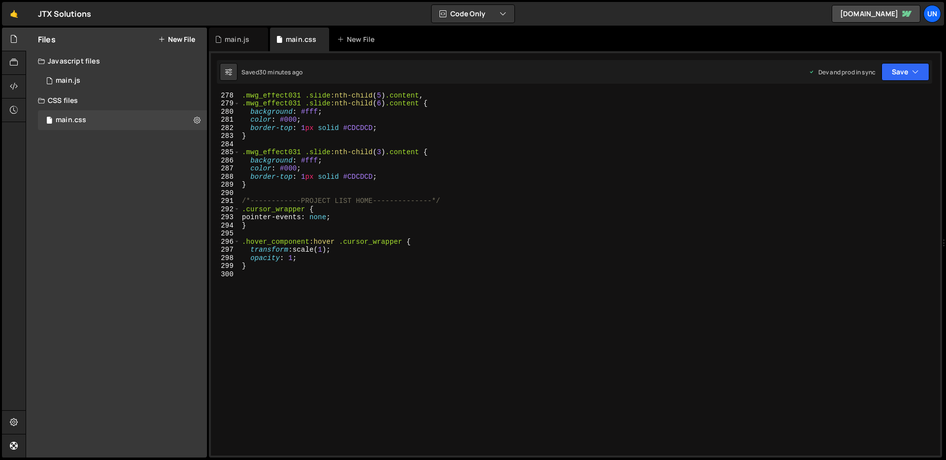
type textarea "}"
click at [266, 265] on div ".mwg_effect031 .slide :nth-child ( 5 ) .content , .mwg_effect031 .slide :nth-ch…" at bounding box center [588, 280] width 696 height 379
paste textarea "}"
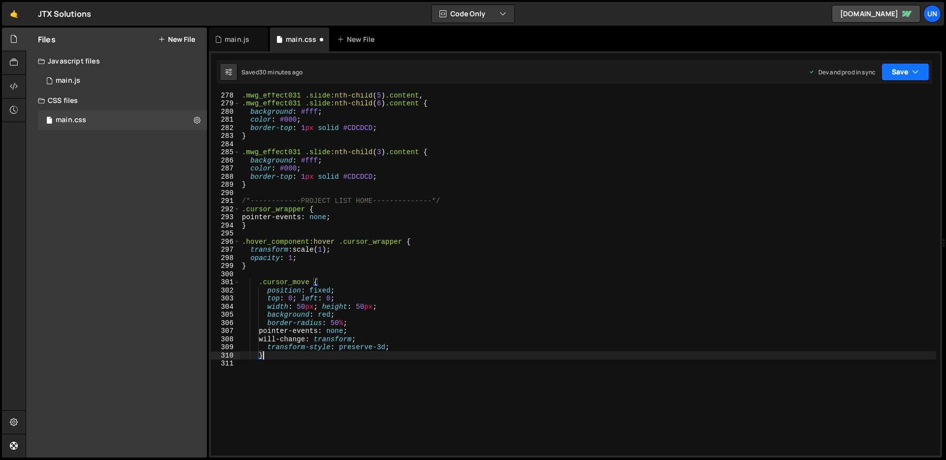
click at [912, 67] on icon "button" at bounding box center [915, 72] width 7 height 10
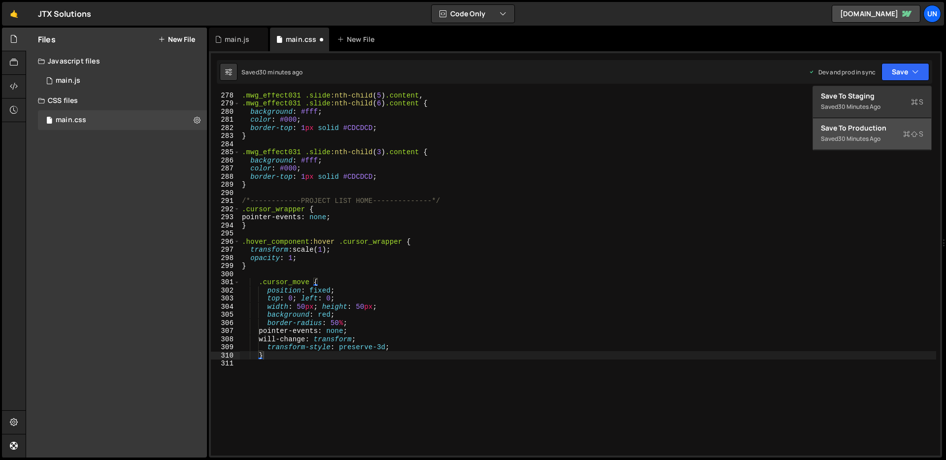
click at [871, 128] on div "Save to Production S" at bounding box center [872, 128] width 102 height 10
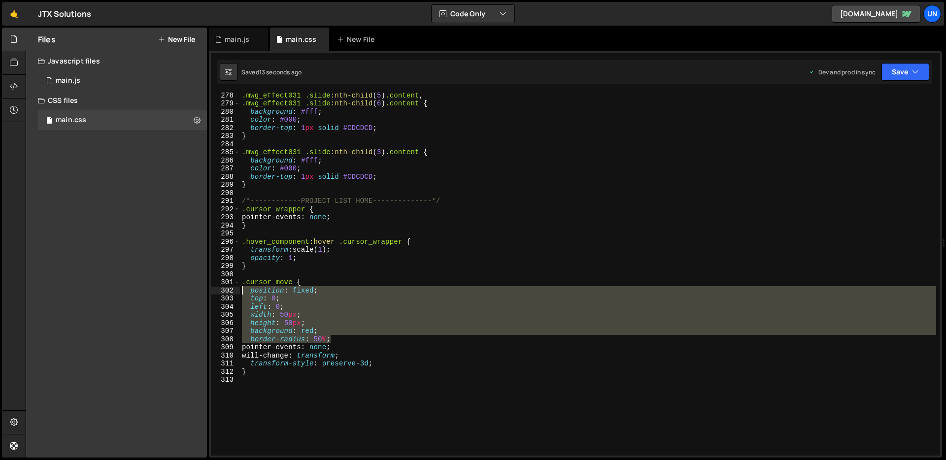
drag, startPoint x: 334, startPoint y: 337, endPoint x: 234, endPoint y: 294, distance: 109.0
click at [234, 294] on div "border-radius: 50%; 278 279 280 281 282 283 284 285 286 287 288 289 290 291 292…" at bounding box center [575, 274] width 729 height 363
type textarea "position: fixed; top: 0;"
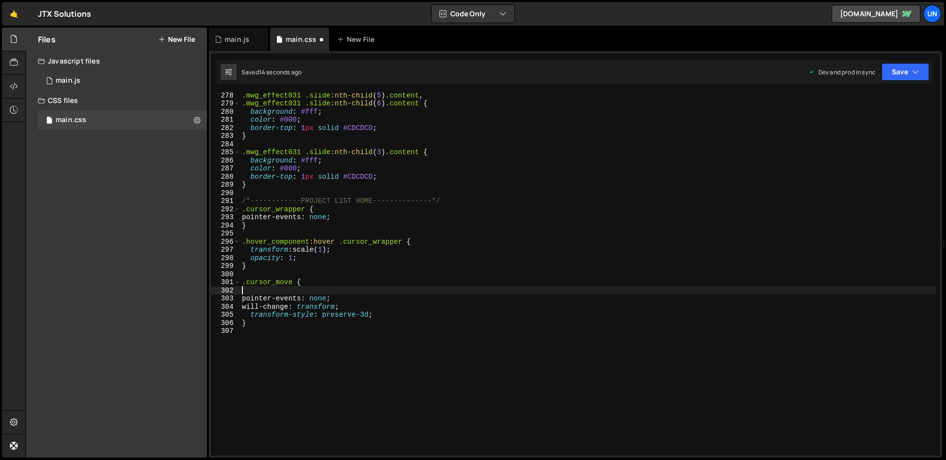
type textarea ".cursor_move {"
click at [923, 69] on button "Save" at bounding box center [905, 72] width 48 height 18
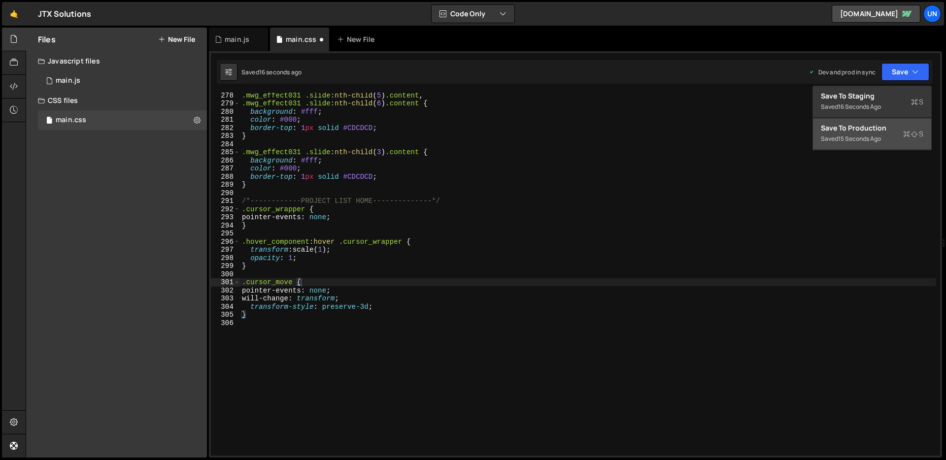
click at [874, 141] on div "15 seconds ago" at bounding box center [859, 138] width 43 height 8
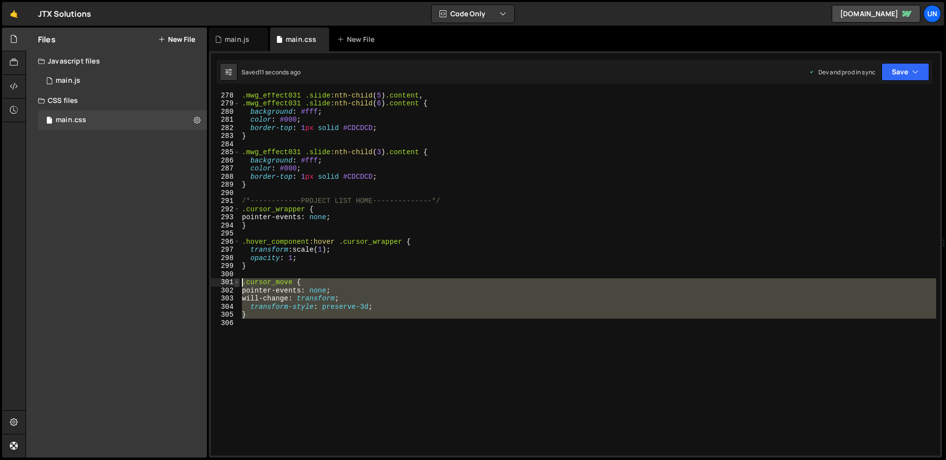
drag, startPoint x: 250, startPoint y: 319, endPoint x: 238, endPoint y: 284, distance: 36.9
click at [238, 284] on div "278 279 280 281 282 283 284 285 286 287 288 289 290 291 292 293 294 295 296 297…" at bounding box center [575, 274] width 729 height 363
type textarea ".cursor_move { pointer-events: none;"
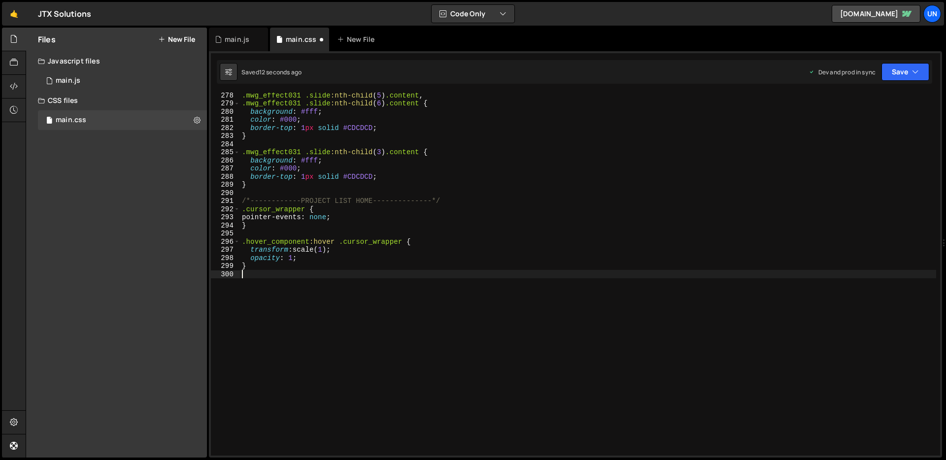
type textarea "}"
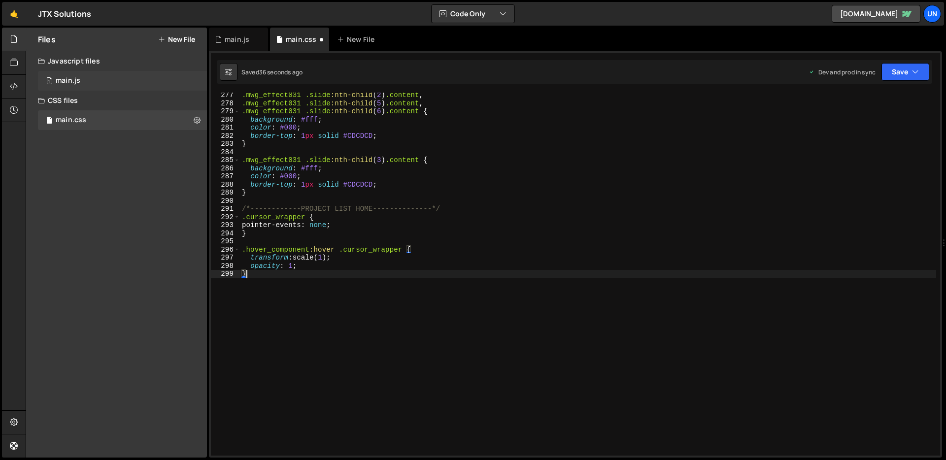
click at [97, 85] on div "1 main.js 0" at bounding box center [122, 81] width 169 height 20
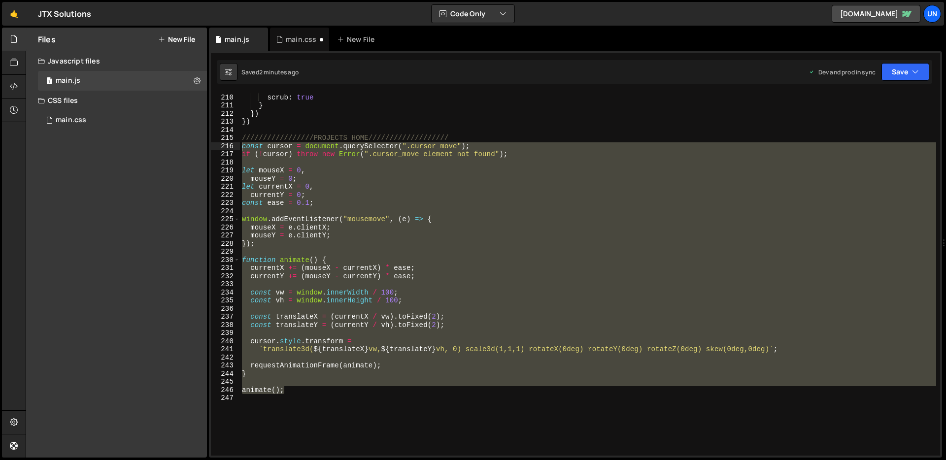
click at [370, 344] on div "end : '+=' + ( 0.2 * window . innerHeight ) , scrub : true } }) }) ////////////…" at bounding box center [588, 274] width 696 height 363
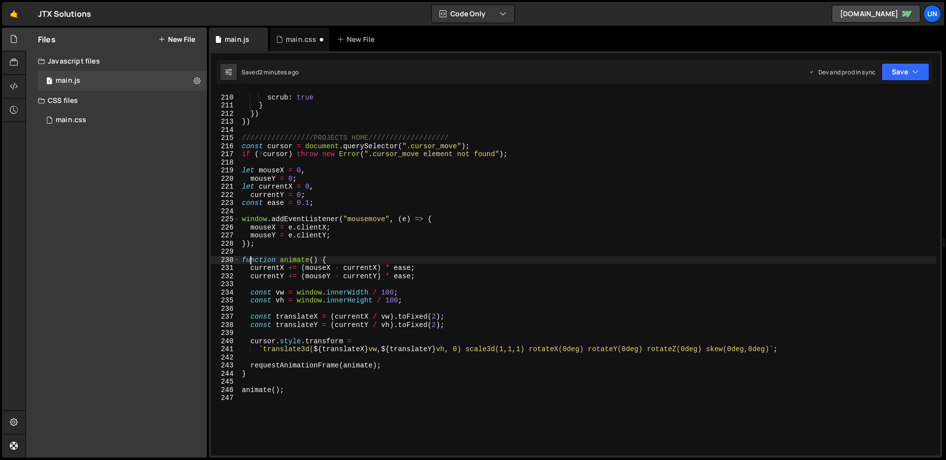
click at [250, 261] on div "end : '+=' + ( 0.2 * window . innerHeight ) , scrub : true } }) }) ////////////…" at bounding box center [588, 274] width 696 height 379
click at [238, 261] on span at bounding box center [236, 260] width 5 height 8
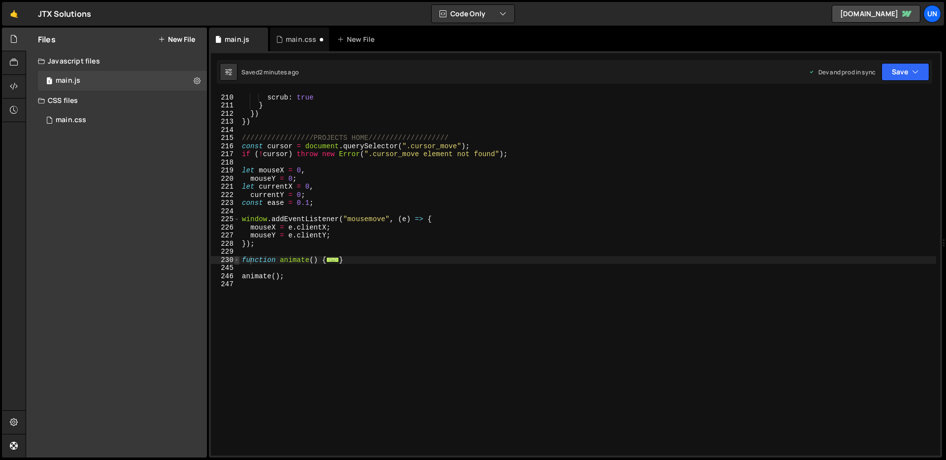
click at [238, 261] on span at bounding box center [236, 260] width 5 height 8
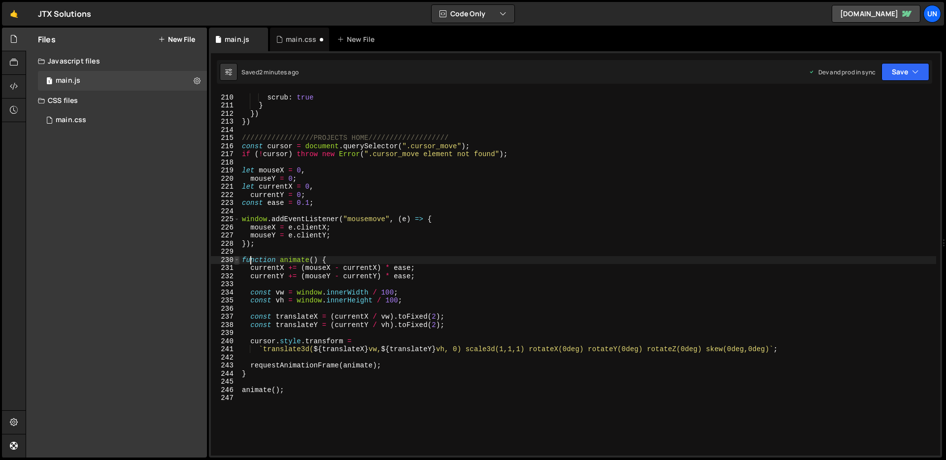
click at [238, 261] on span at bounding box center [236, 260] width 5 height 8
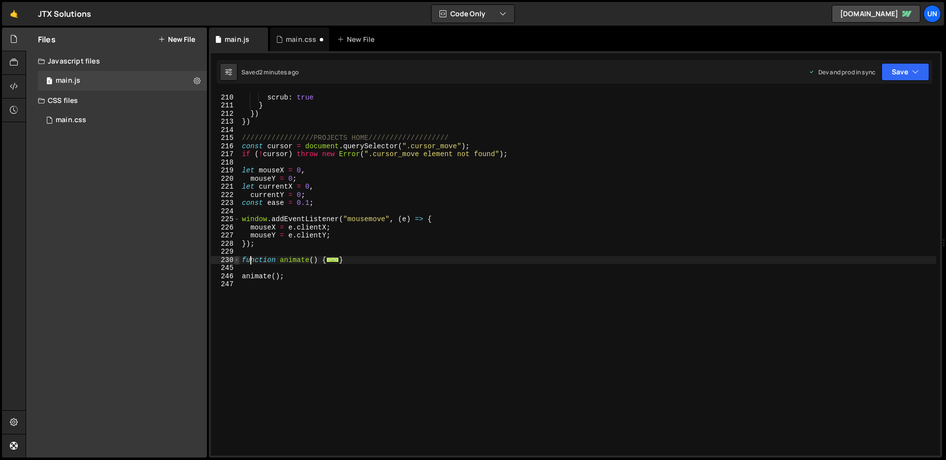
click at [238, 261] on span at bounding box center [236, 260] width 5 height 8
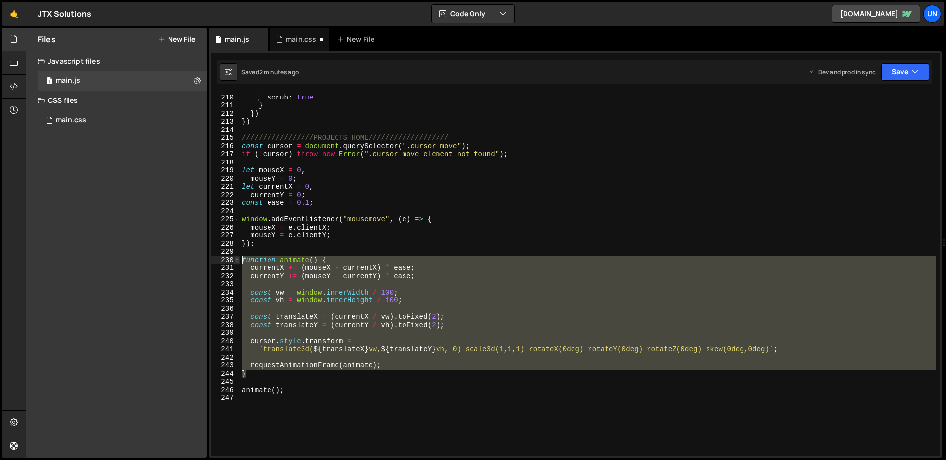
drag, startPoint x: 251, startPoint y: 373, endPoint x: 235, endPoint y: 262, distance: 112.5
click at [235, 262] on div "function animate() { 209 210 211 212 213 214 215 216 217 218 219 220 221 222 22…" at bounding box center [575, 274] width 729 height 363
type textarea "function animate() { currentX += (mouseX - currentX) * ease;"
paste textarea
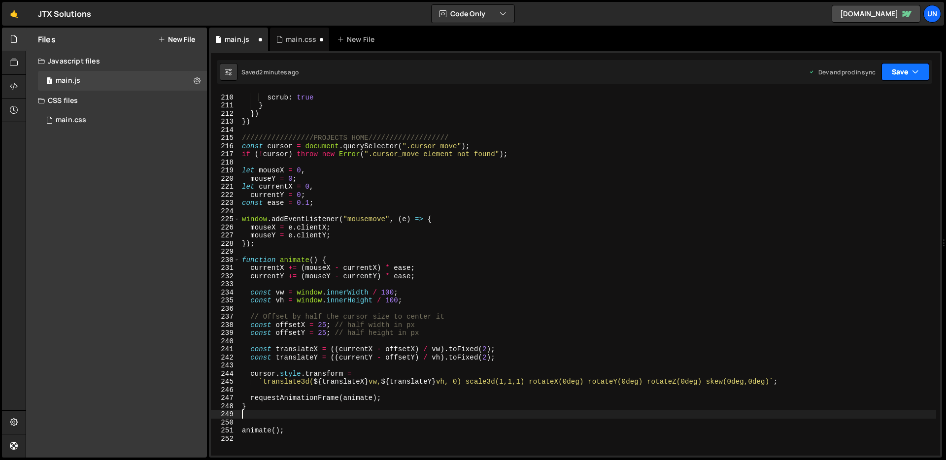
click at [899, 73] on button "Save" at bounding box center [905, 72] width 48 height 18
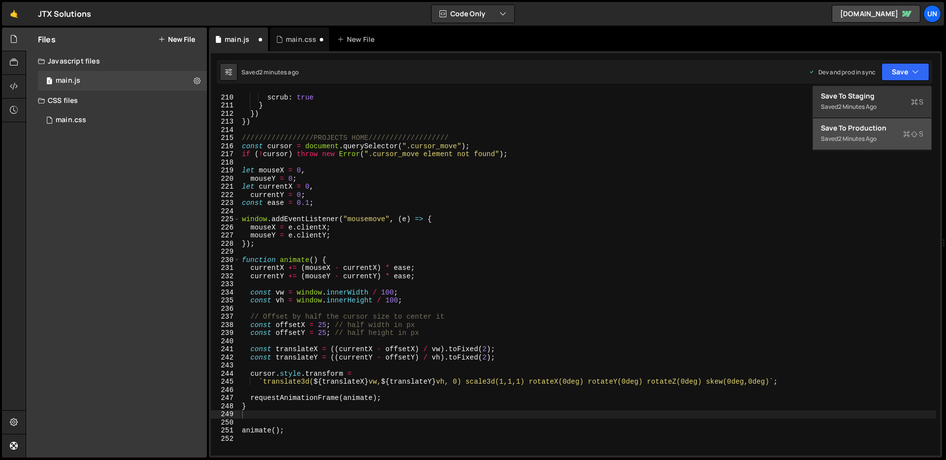
click at [877, 132] on div "Save to Production S" at bounding box center [872, 128] width 102 height 10
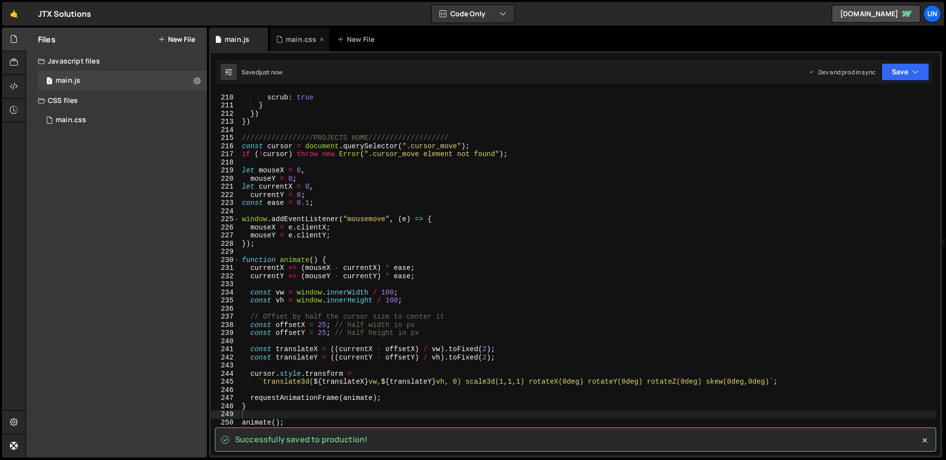
click at [299, 40] on div "main.css" at bounding box center [301, 39] width 31 height 10
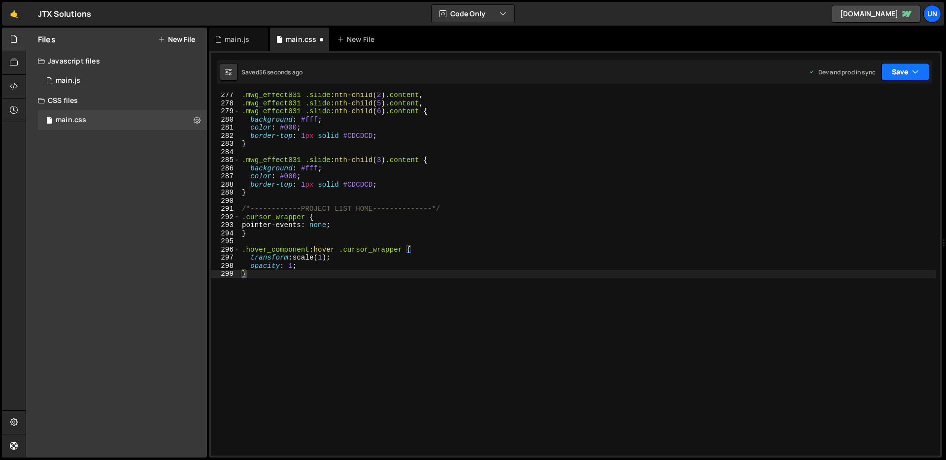
click at [891, 76] on button "Save" at bounding box center [905, 72] width 48 height 18
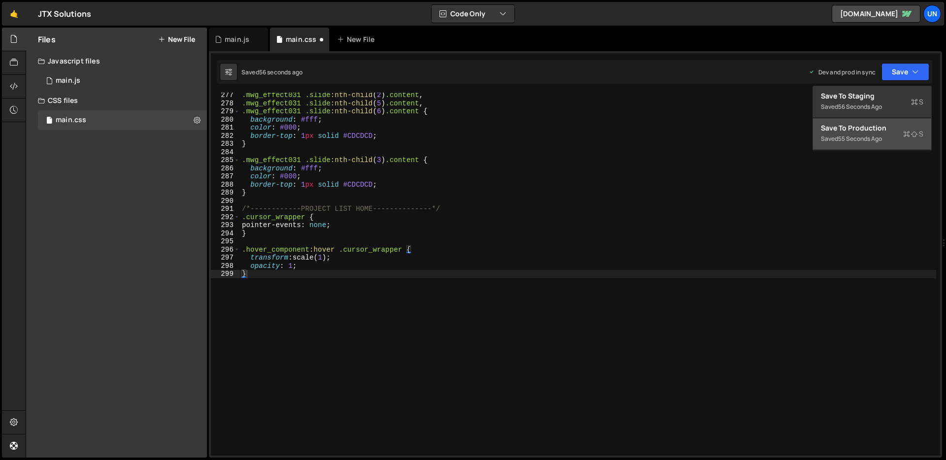
click at [866, 125] on div "Save to Production S" at bounding box center [872, 128] width 102 height 10
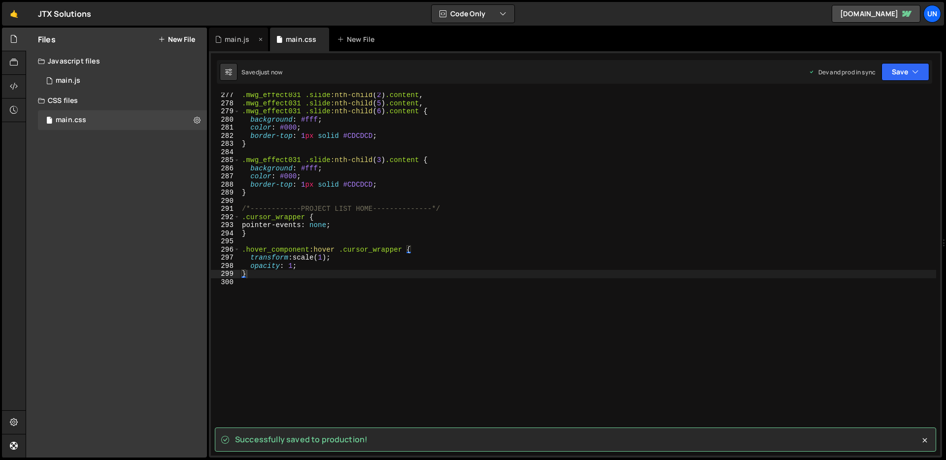
click at [237, 43] on div "main.js" at bounding box center [237, 39] width 25 height 10
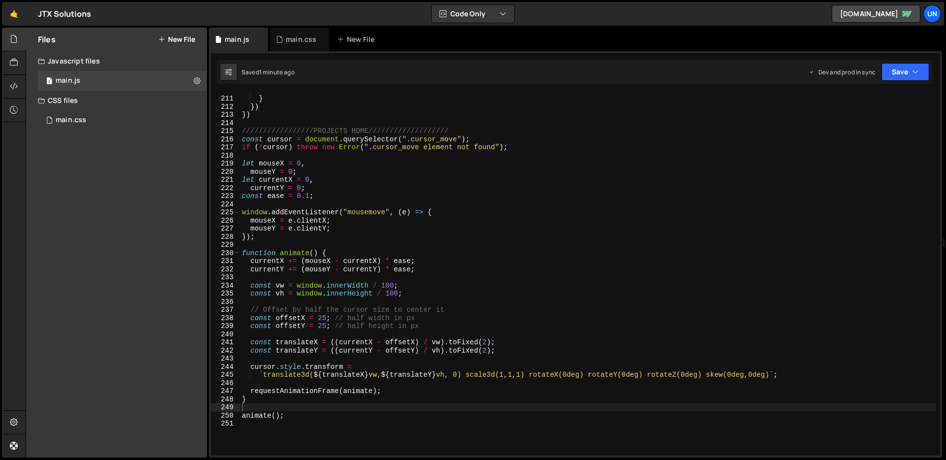
scroll to position [1713, 0]
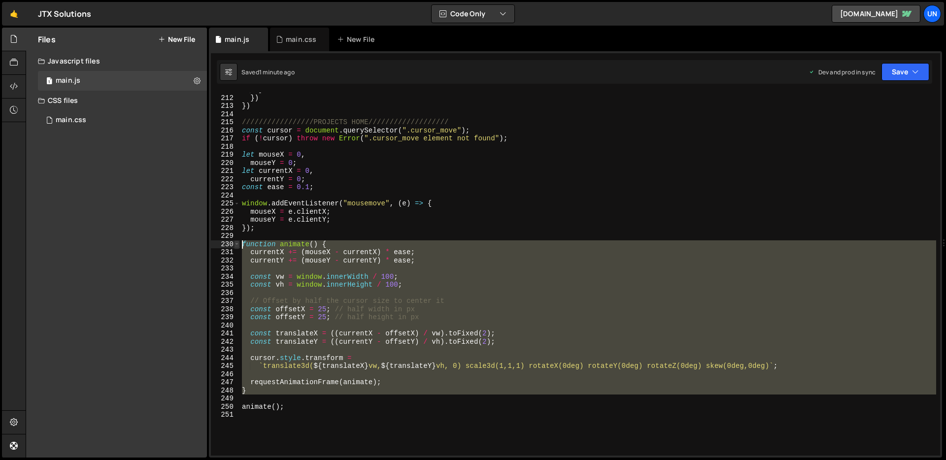
drag, startPoint x: 248, startPoint y: 397, endPoint x: 237, endPoint y: 244, distance: 154.1
click at [237, 244] on div "211 212 213 214 215 216 217 218 219 220 221 222 223 224 225 226 227 228 229 230…" at bounding box center [575, 274] width 729 height 363
type textarea "function animate() { currentX += (mouseX - currentX) * ease;"
paste textarea
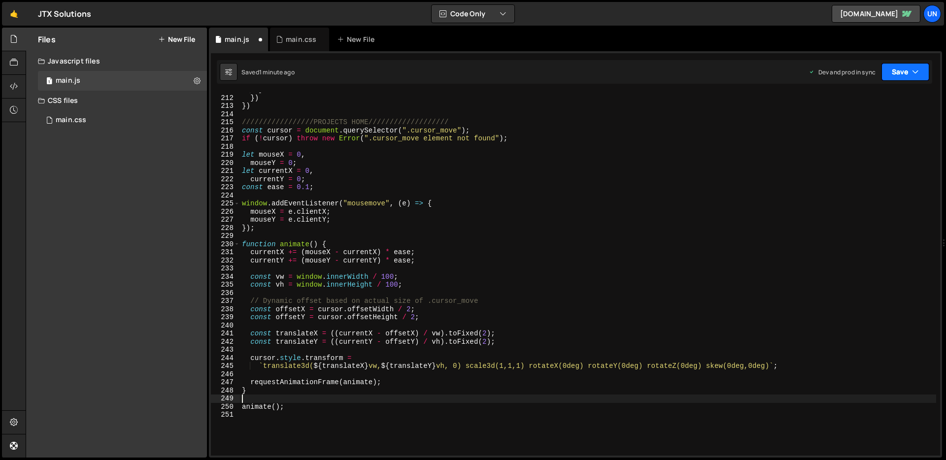
click at [914, 69] on icon "button" at bounding box center [915, 72] width 7 height 10
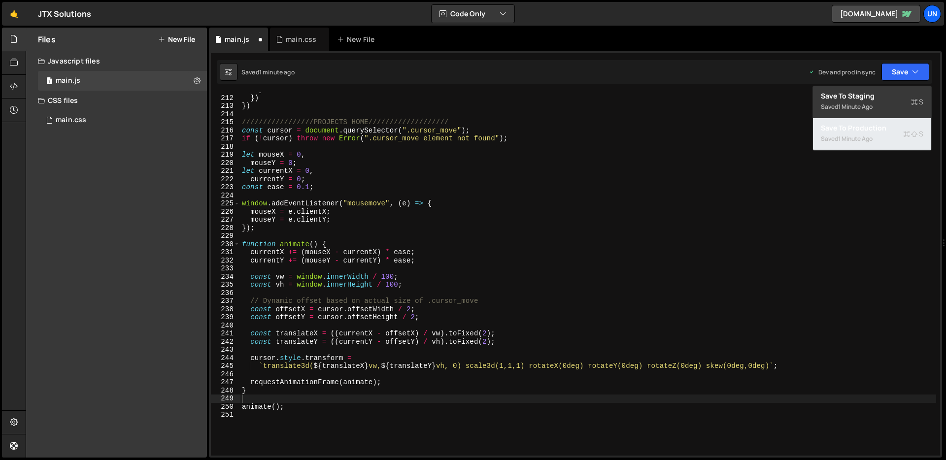
click at [858, 133] on div "Saved 1 minute ago" at bounding box center [872, 139] width 102 height 12
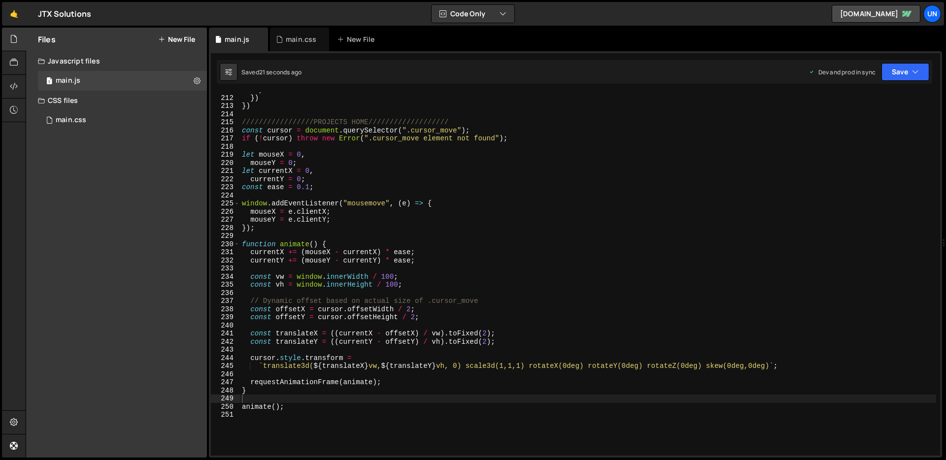
click at [411, 309] on div "} }) }) /////////////////PROJECTS HOME/////////////////// const cursor = docume…" at bounding box center [588, 275] width 696 height 379
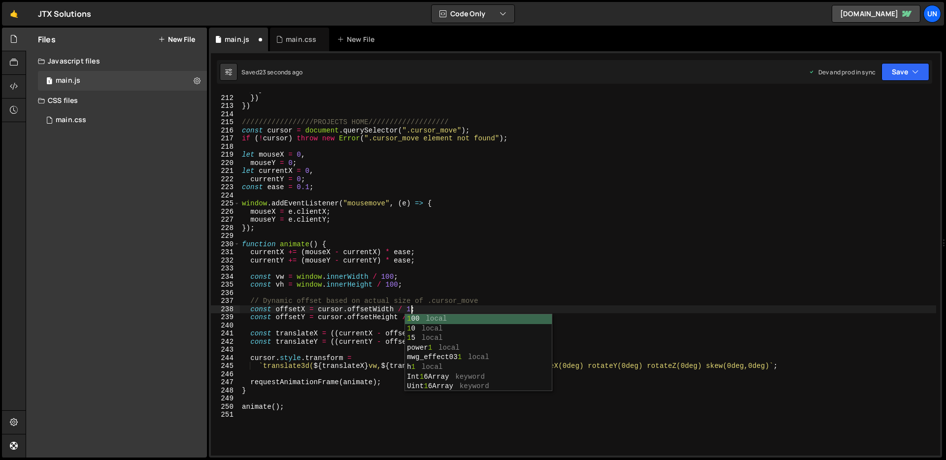
scroll to position [0, 11]
click at [449, 307] on div "} }) }) /////////////////PROJECTS HOME/////////////////// const cursor = docume…" at bounding box center [588, 275] width 696 height 379
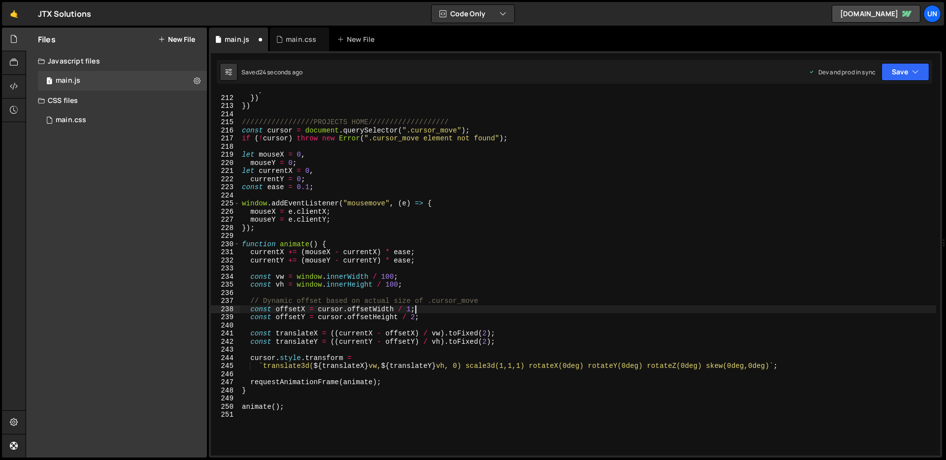
click at [416, 321] on div "} }) }) /////////////////PROJECTS HOME/////////////////// const cursor = docume…" at bounding box center [588, 275] width 696 height 379
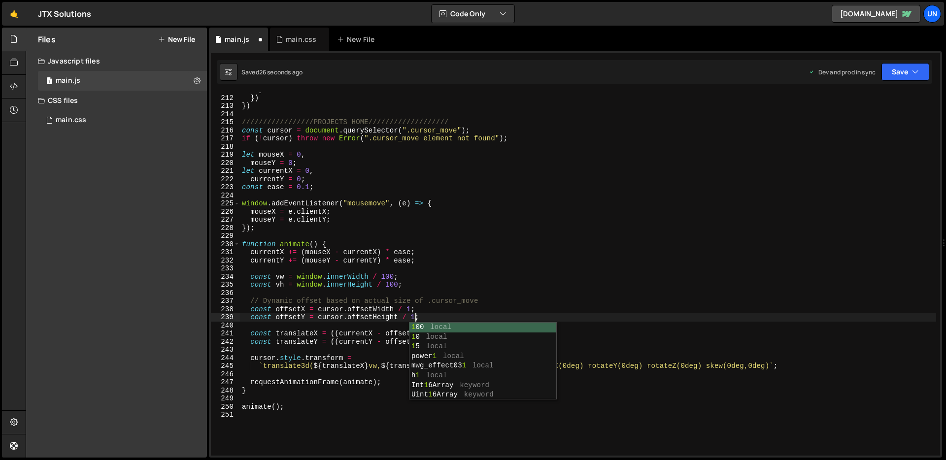
click at [437, 310] on div "} }) }) /////////////////PROJECTS HOME/////////////////// const cursor = docume…" at bounding box center [588, 275] width 696 height 379
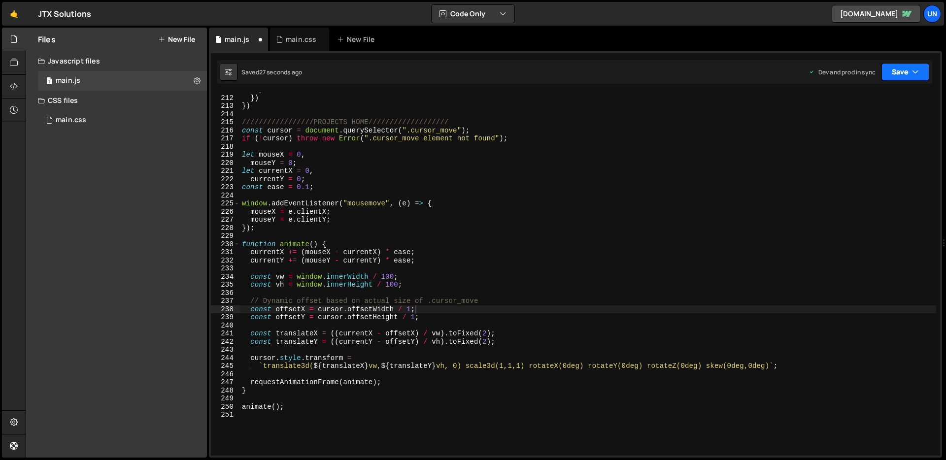
click at [896, 74] on button "Save" at bounding box center [905, 72] width 48 height 18
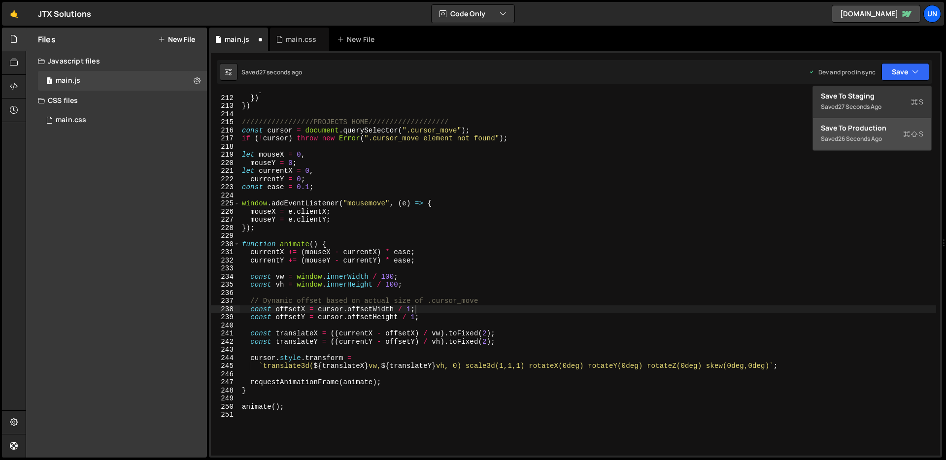
click at [869, 128] on div "Save to Production S" at bounding box center [872, 128] width 102 height 10
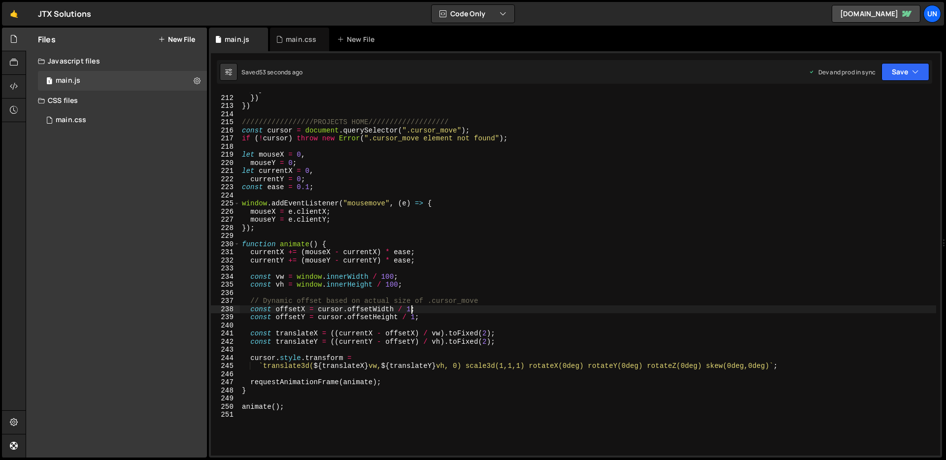
click at [411, 309] on div "} }) }) /////////////////PROJECTS HOME/////////////////// const cursor = docume…" at bounding box center [588, 275] width 696 height 379
click at [437, 306] on div "} }) }) /////////////////PROJECTS HOME/////////////////// const cursor = docume…" at bounding box center [588, 275] width 696 height 379
click at [415, 316] on div "} }) }) /////////////////PROJECTS HOME/////////////////// const cursor = docume…" at bounding box center [588, 275] width 696 height 379
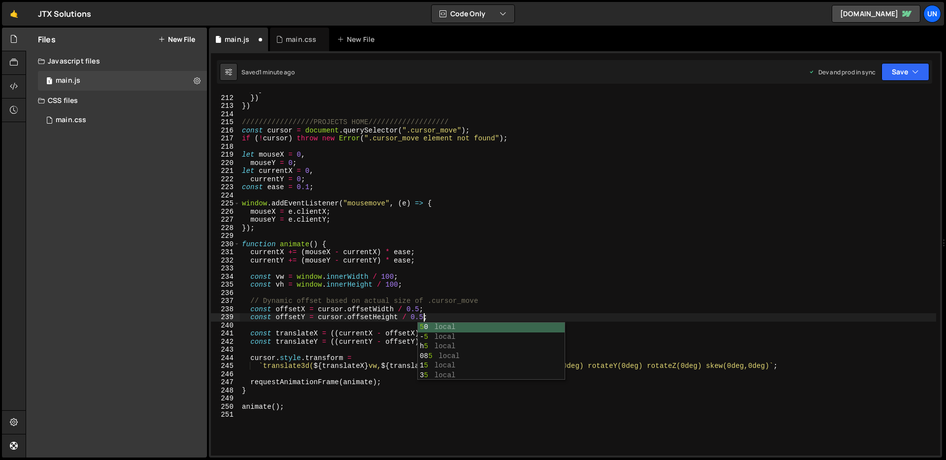
click at [427, 310] on div "} }) }) /////////////////PROJECTS HOME/////////////////// const cursor = docume…" at bounding box center [588, 275] width 696 height 379
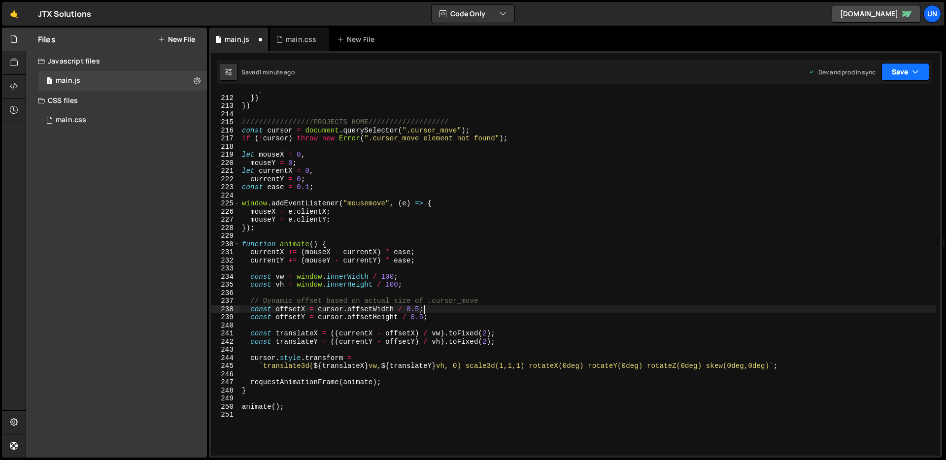
click at [904, 70] on button "Save" at bounding box center [905, 72] width 48 height 18
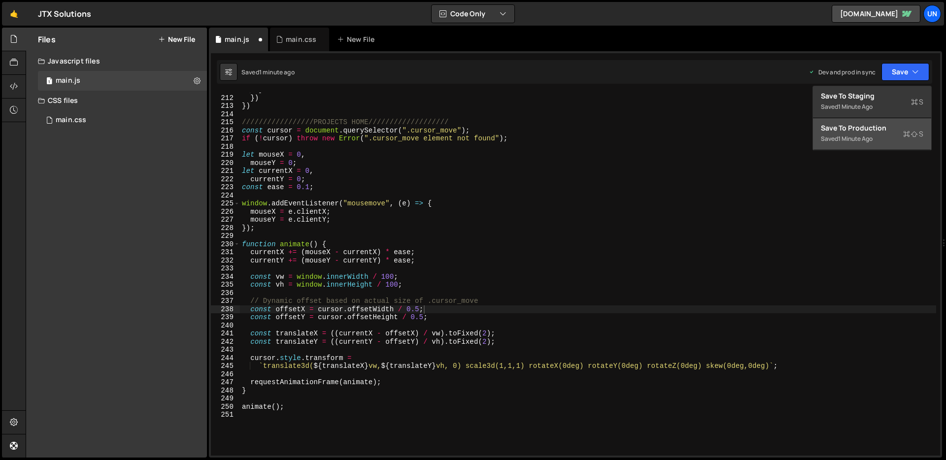
click at [872, 132] on div "Save to Production S" at bounding box center [872, 128] width 102 height 10
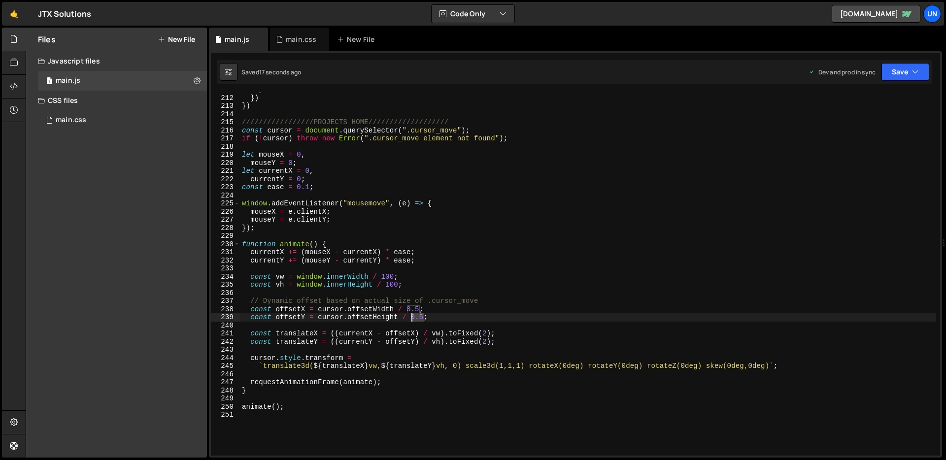
drag, startPoint x: 423, startPoint y: 316, endPoint x: 413, endPoint y: 318, distance: 10.2
click at [413, 318] on div "} }) }) /////////////////PROJECTS HOME/////////////////// const cursor = docume…" at bounding box center [588, 275] width 696 height 379
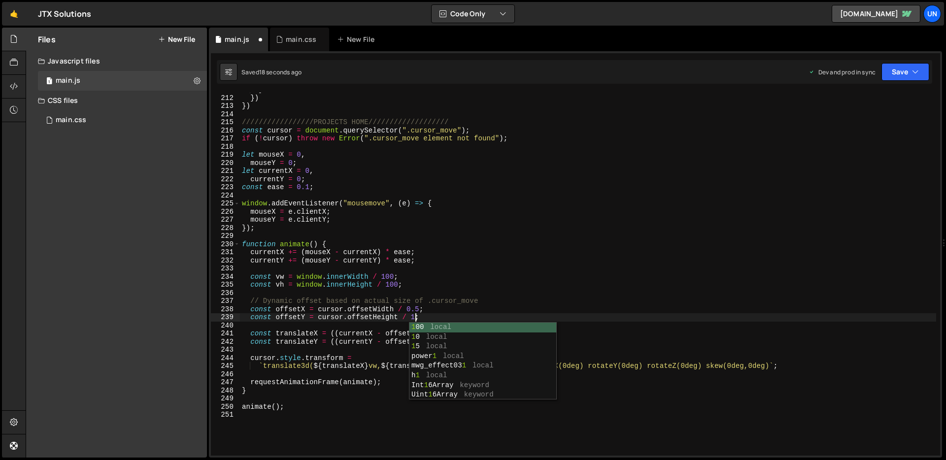
scroll to position [0, 12]
click at [899, 66] on button "Save" at bounding box center [905, 72] width 48 height 18
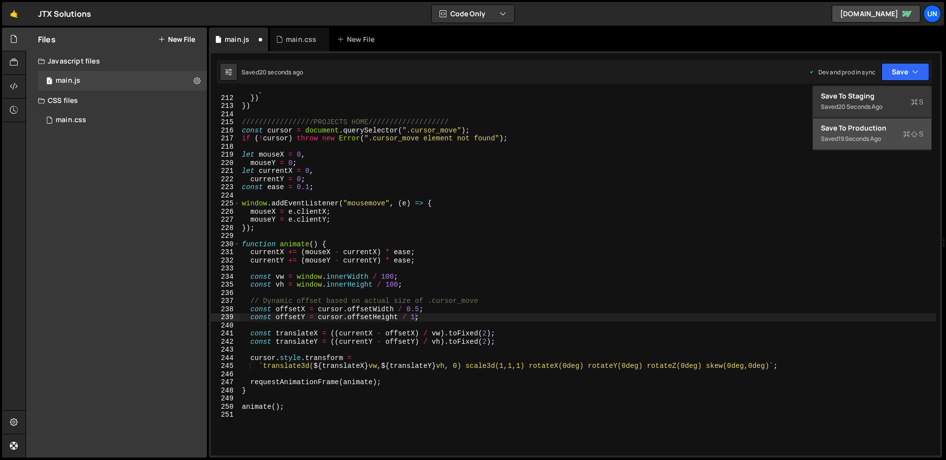
click at [862, 141] on div "19 seconds ago" at bounding box center [859, 138] width 43 height 8
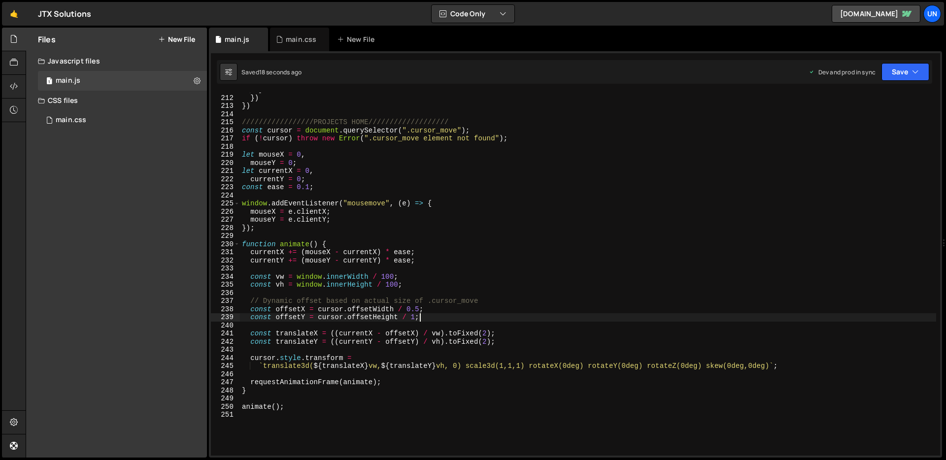
click at [429, 316] on div "} }) }) /////////////////PROJECTS HOME/////////////////// const cursor = docume…" at bounding box center [588, 275] width 696 height 379
click at [416, 318] on div "} }) }) /////////////////PROJECTS HOME/////////////////// const cursor = docume…" at bounding box center [588, 275] width 696 height 379
click at [463, 312] on div "} }) }) /////////////////PROJECTS HOME/////////////////// const cursor = docume…" at bounding box center [588, 275] width 696 height 379
click at [897, 78] on button "Save" at bounding box center [905, 72] width 48 height 18
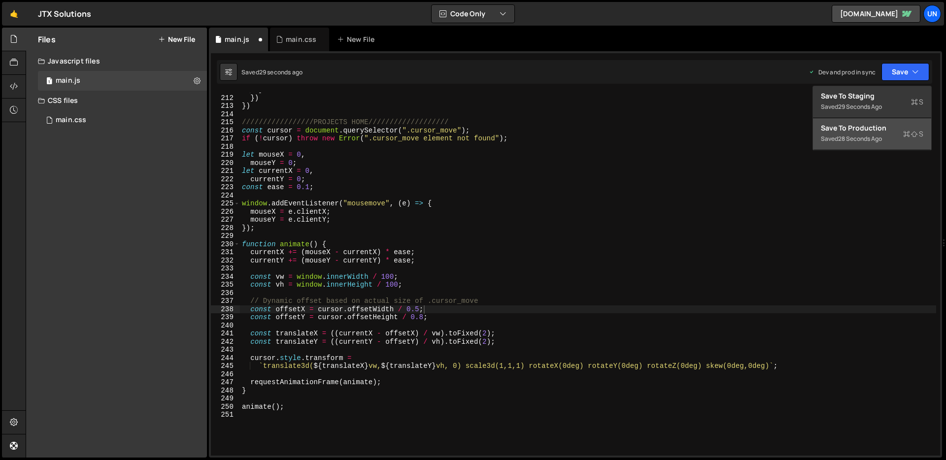
click at [859, 130] on div "Save to Production S" at bounding box center [872, 128] width 102 height 10
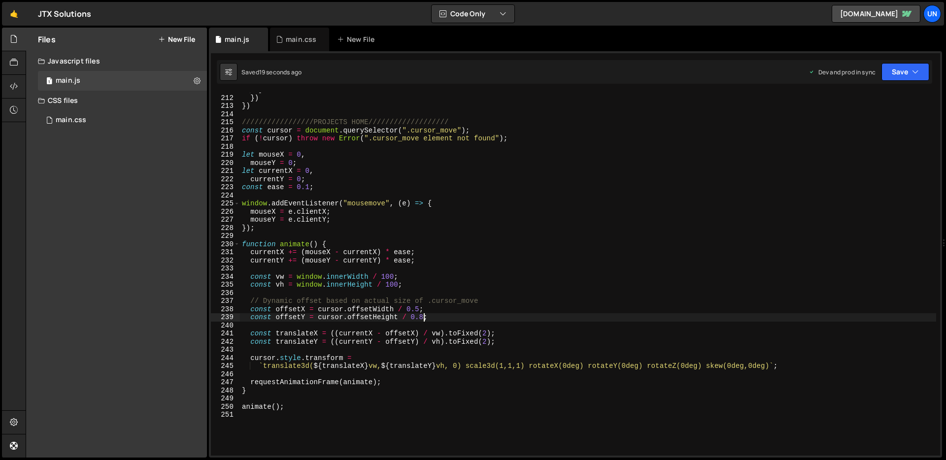
click at [423, 316] on div "} }) }) /////////////////PROJECTS HOME/////////////////// const cursor = docume…" at bounding box center [588, 275] width 696 height 379
click at [455, 312] on div "} }) }) /////////////////PROJECTS HOME/////////////////// const cursor = docume…" at bounding box center [588, 275] width 696 height 379
click at [896, 73] on button "Save" at bounding box center [905, 72] width 48 height 18
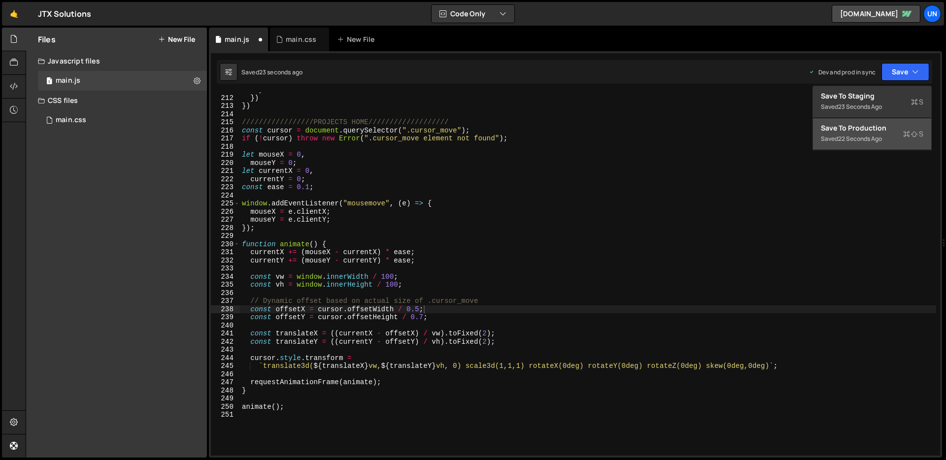
click at [859, 123] on div "Save to Production S" at bounding box center [872, 128] width 102 height 10
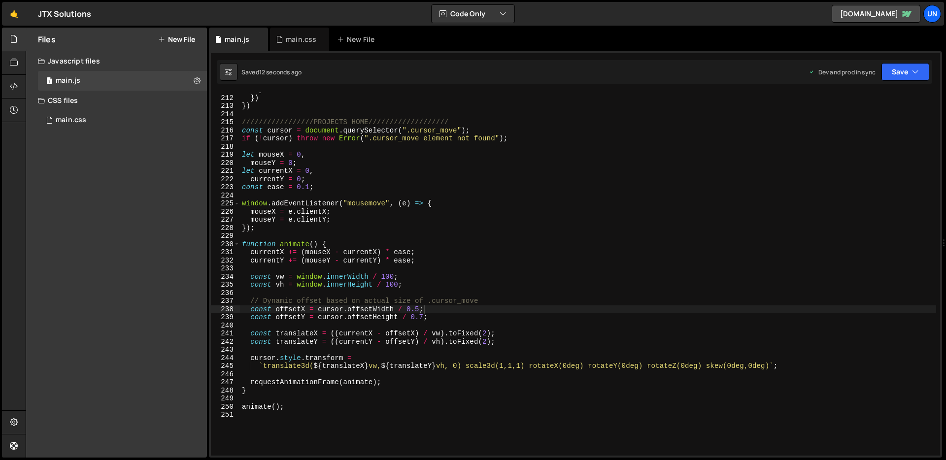
click at [423, 317] on div "} }) }) /////////////////PROJECTS HOME/////////////////// const cursor = docume…" at bounding box center [588, 275] width 696 height 379
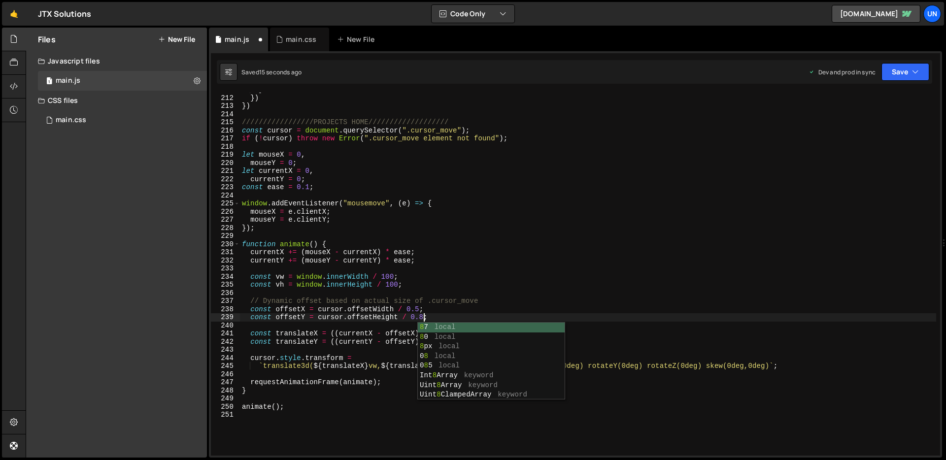
click at [459, 310] on div "} }) }) /////////////////PROJECTS HOME/////////////////// const cursor = docume…" at bounding box center [588, 275] width 696 height 379
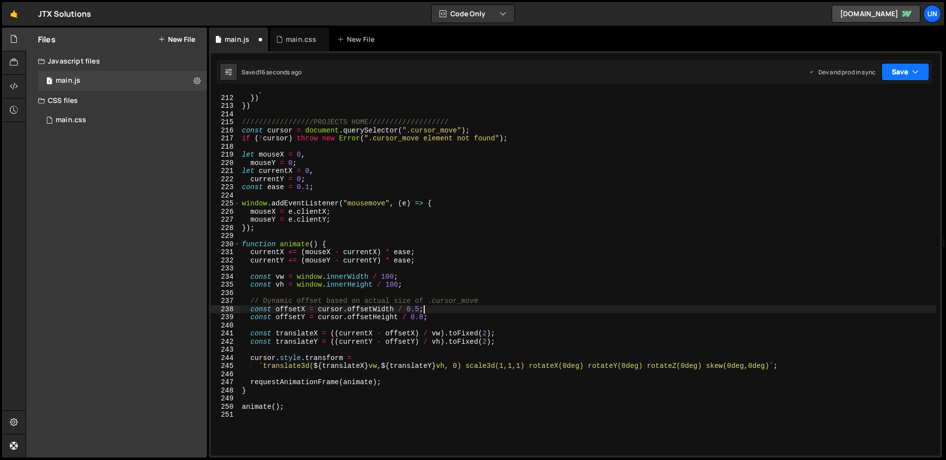
type textarea "const offsetX = cursor.offsetWidth / 0.5;"
click at [887, 77] on button "Save" at bounding box center [905, 72] width 48 height 18
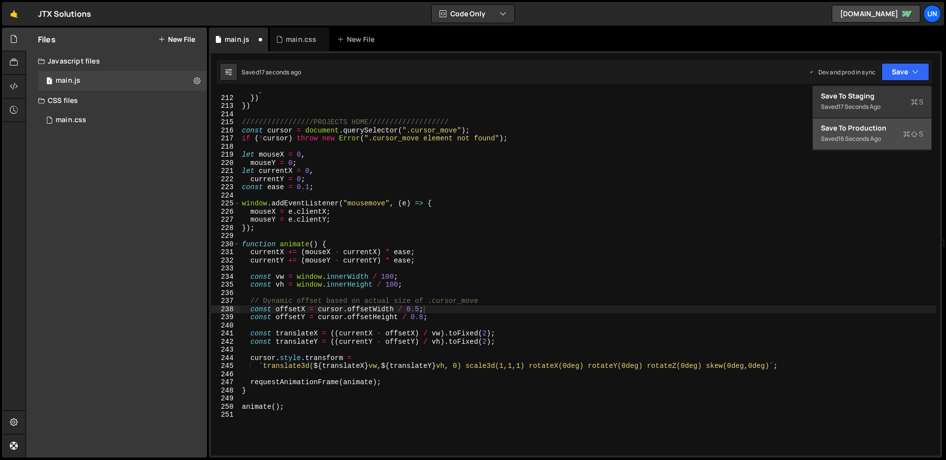
click at [841, 132] on div "Save to Production S" at bounding box center [872, 128] width 102 height 10
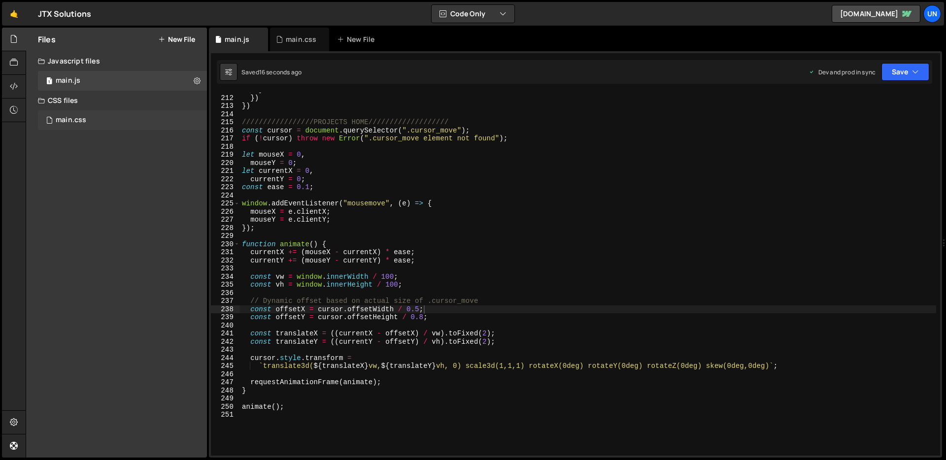
click at [146, 122] on div "main.css 0" at bounding box center [122, 120] width 169 height 20
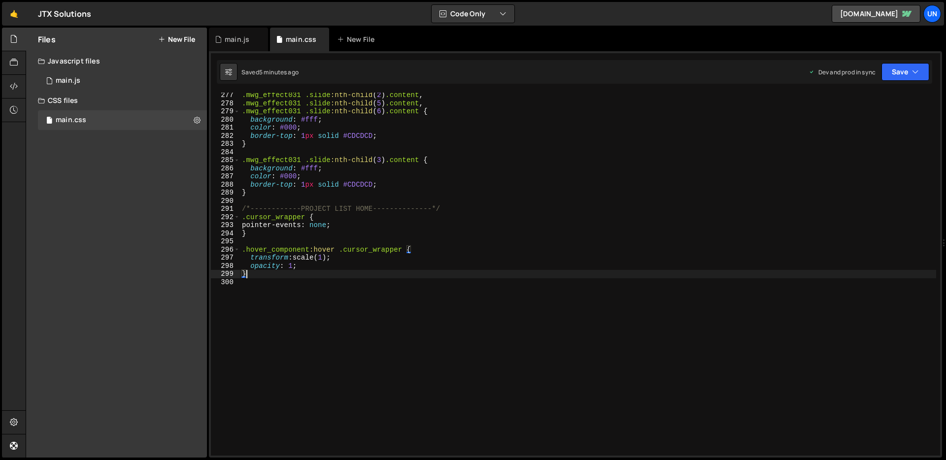
click at [274, 277] on div ".mwg_effect031 .slide :nth-child ( 2 ) .content , .mwg_effect031 .slide :nth-ch…" at bounding box center [588, 280] width 696 height 379
click at [260, 274] on div ".mwg_effect031 .slide :nth-child ( 2 ) .content , .mwg_effect031 .slide :nth-ch…" at bounding box center [588, 280] width 696 height 379
type textarea ".hover_item:hover .hover_title{"
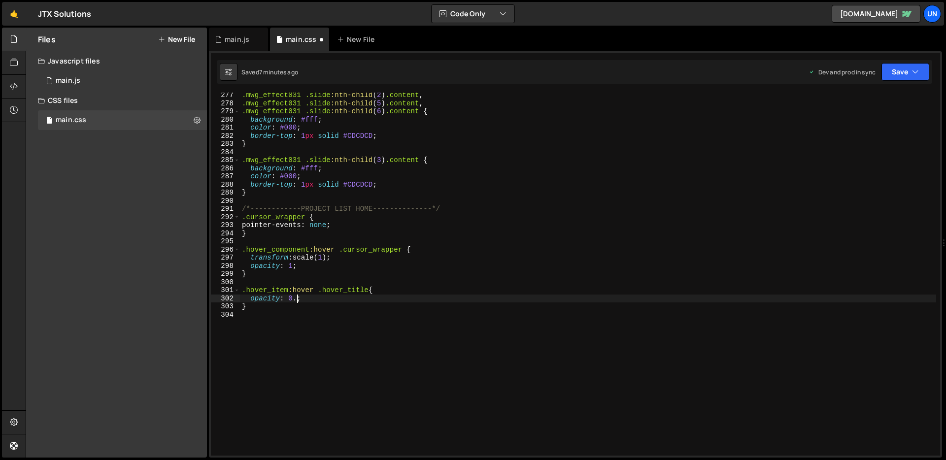
scroll to position [0, 4]
click at [327, 294] on div ".mwg_effect031 .slide :nth-child ( 2 ) .content , .mwg_effect031 .slide :nth-ch…" at bounding box center [588, 280] width 696 height 379
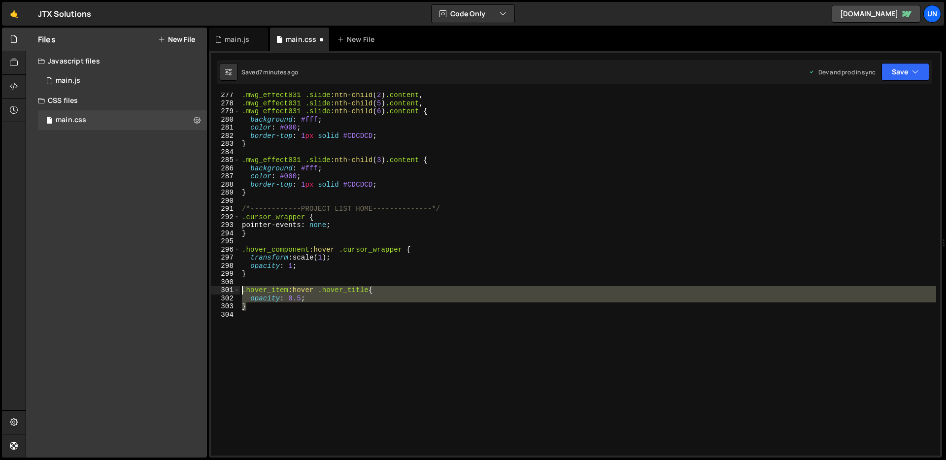
drag, startPoint x: 249, startPoint y: 309, endPoint x: 243, endPoint y: 294, distance: 16.4
click at [243, 294] on div ".mwg_effect031 .slide :nth-child ( 2 ) .content , .mwg_effect031 .slide :nth-ch…" at bounding box center [588, 280] width 696 height 379
click at [254, 308] on div ".mwg_effect031 .slide :nth-child ( 2 ) .content , .mwg_effect031 .slide :nth-ch…" at bounding box center [588, 274] width 696 height 363
type textarea "}"
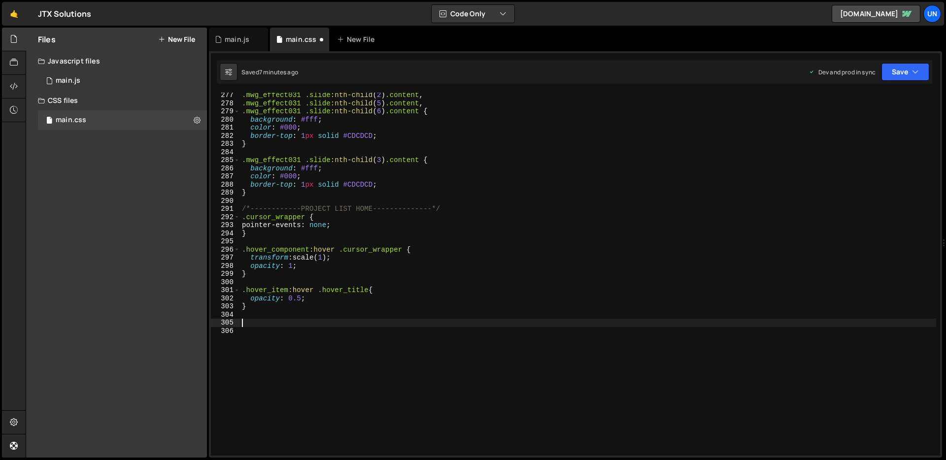
paste textarea "}"
drag, startPoint x: 369, startPoint y: 323, endPoint x: 348, endPoint y: 325, distance: 21.8
click at [348, 325] on div ".mwg_effect031 .slide :nth-child ( 2 ) .content , .mwg_effect031 .slide :nth-ch…" at bounding box center [588, 280] width 696 height 379
type textarea ".hover_item:hover .hover_number{"
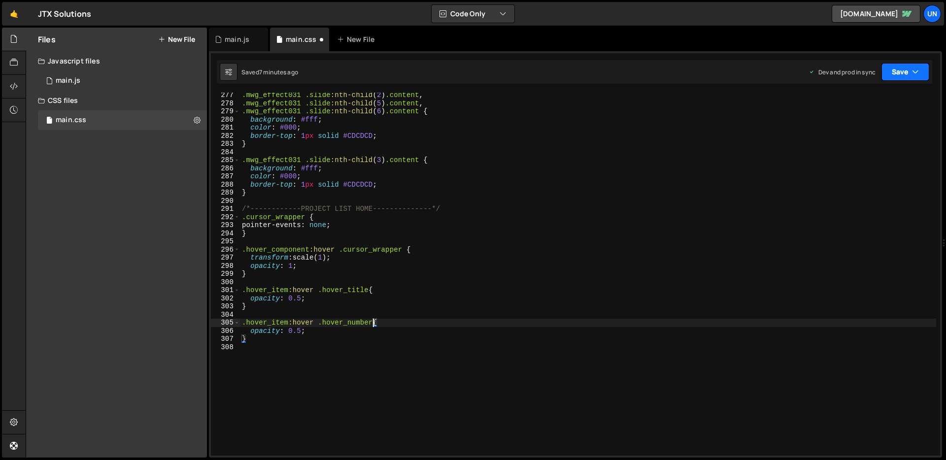
click at [905, 73] on button "Save" at bounding box center [905, 72] width 48 height 18
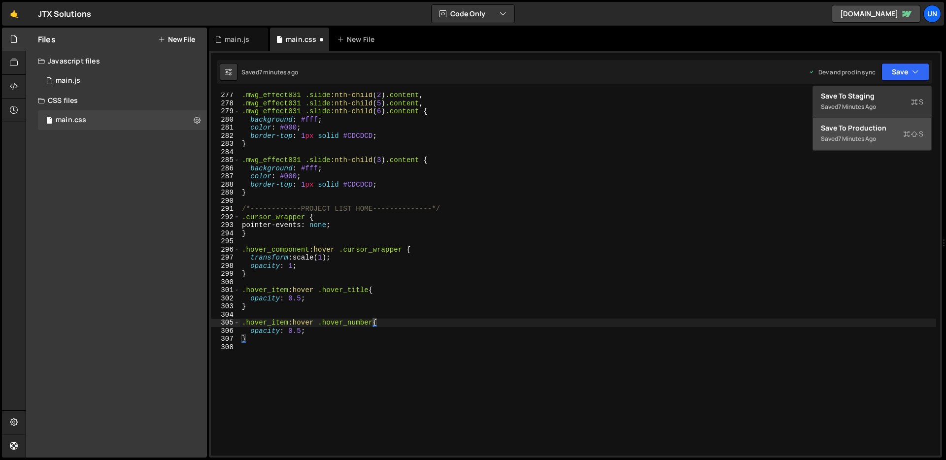
click at [845, 129] on div "Save to Production S" at bounding box center [872, 128] width 102 height 10
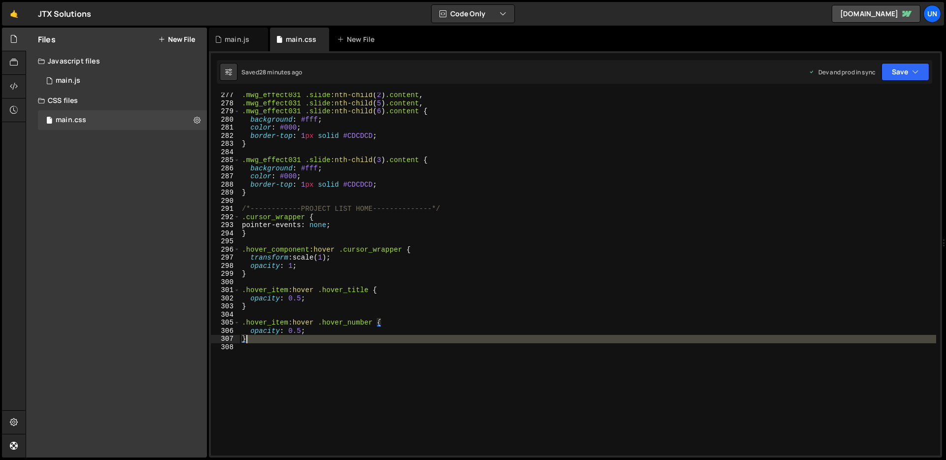
scroll to position [0, 0]
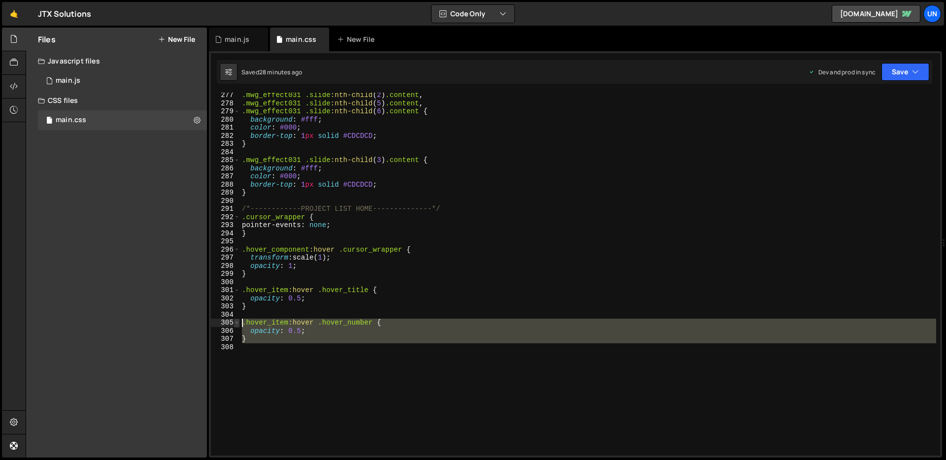
drag, startPoint x: 248, startPoint y: 343, endPoint x: 238, endPoint y: 324, distance: 22.0
click at [238, 324] on div "277 278 279 280 281 282 283 284 285 286 287 288 289 290 291 292 293 294 295 296…" at bounding box center [575, 274] width 729 height 363
click at [266, 339] on div ".mwg_effect031 .slide :nth-child ( 2 ) .content , .mwg_effect031 .slide :nth-ch…" at bounding box center [588, 274] width 696 height 363
type textarea "}"
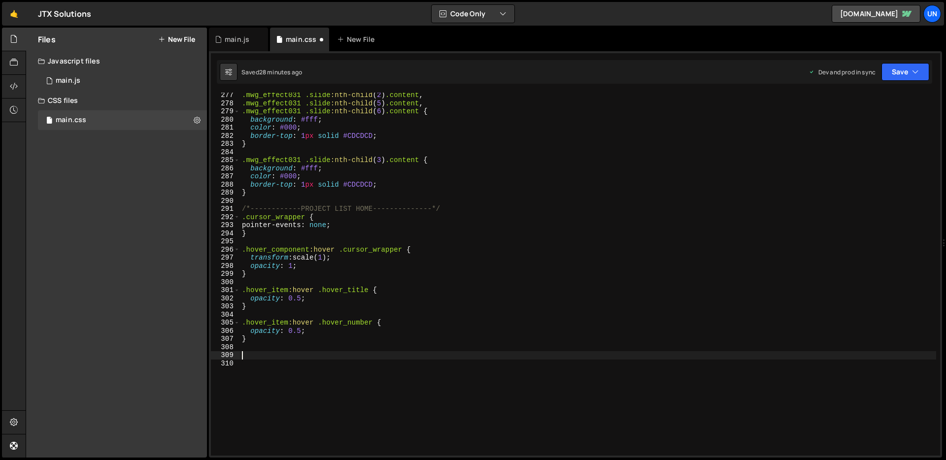
paste textarea ".hover_item:hover .hover_number {"
drag, startPoint x: 374, startPoint y: 355, endPoint x: 349, endPoint y: 359, distance: 25.4
click at [349, 359] on div ".mwg_effect031 .slide :nth-child ( 2 ) .content , .mwg_effect031 .slide :nth-ch…" at bounding box center [588, 280] width 696 height 379
type textarea ".hover_item:hover .hover_details {"
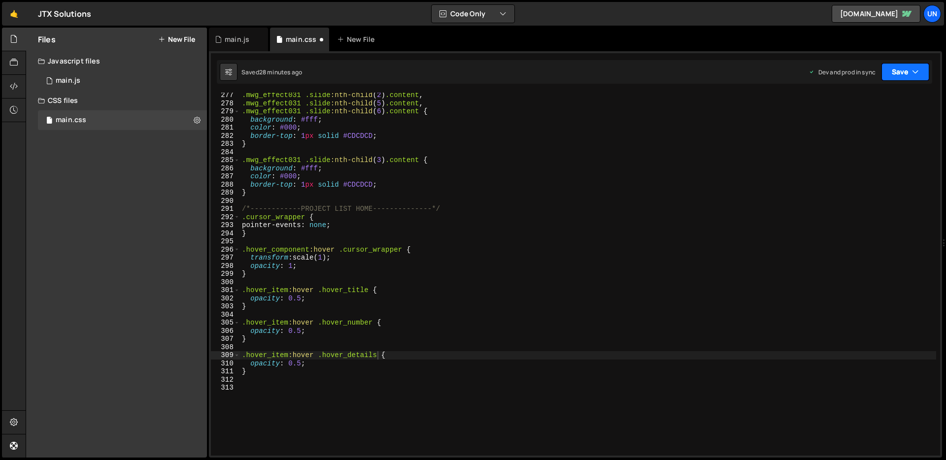
click at [910, 72] on button "Save" at bounding box center [905, 72] width 48 height 18
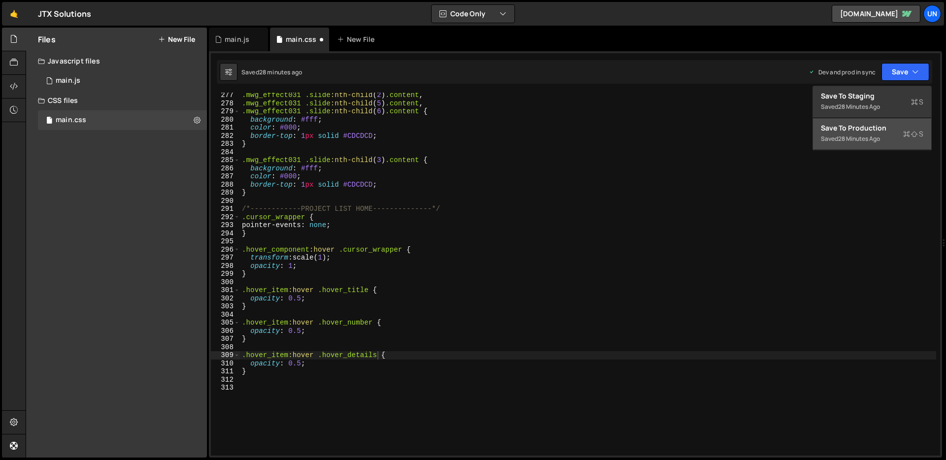
click at [879, 128] on div "Save to Production S" at bounding box center [872, 128] width 102 height 10
